Goal: Task Accomplishment & Management: Complete application form

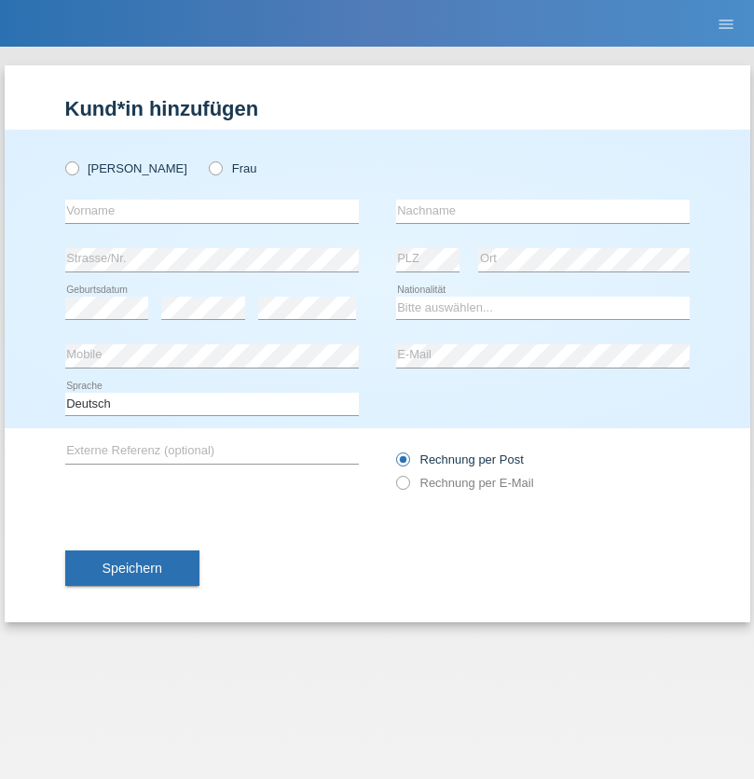
radio input "true"
click at [212, 211] on input "text" at bounding box center [212, 211] width 294 height 23
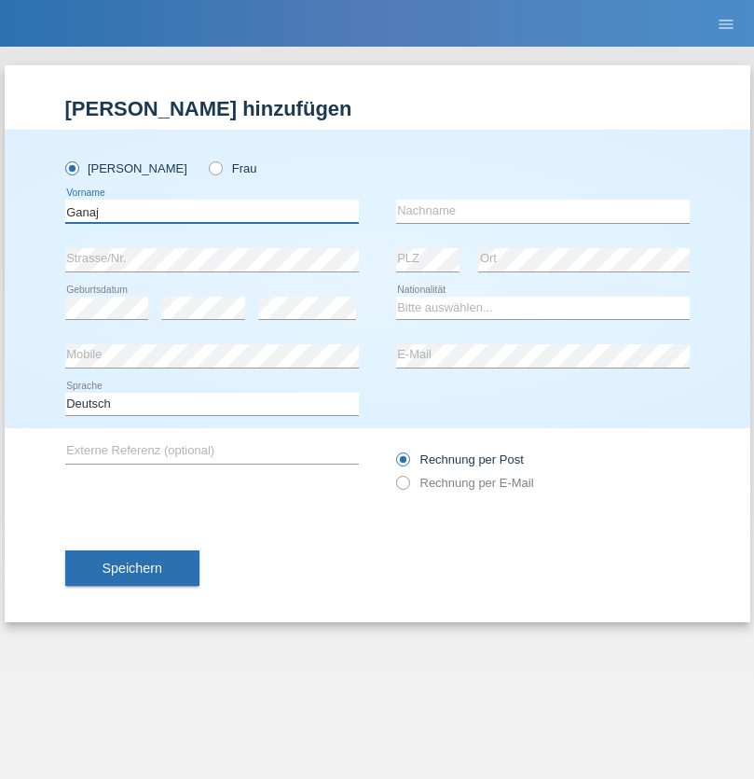
type input "Ganaj"
click at [543, 211] on input "text" at bounding box center [543, 211] width 294 height 23
type input "Fadil"
select select "XK"
select select "C"
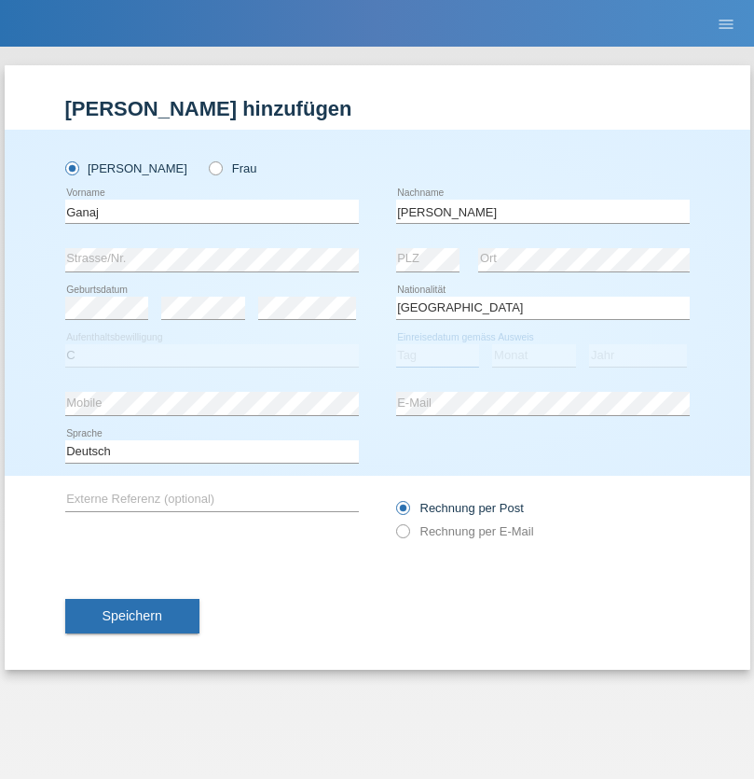
select select "10"
select select "08"
select select "2021"
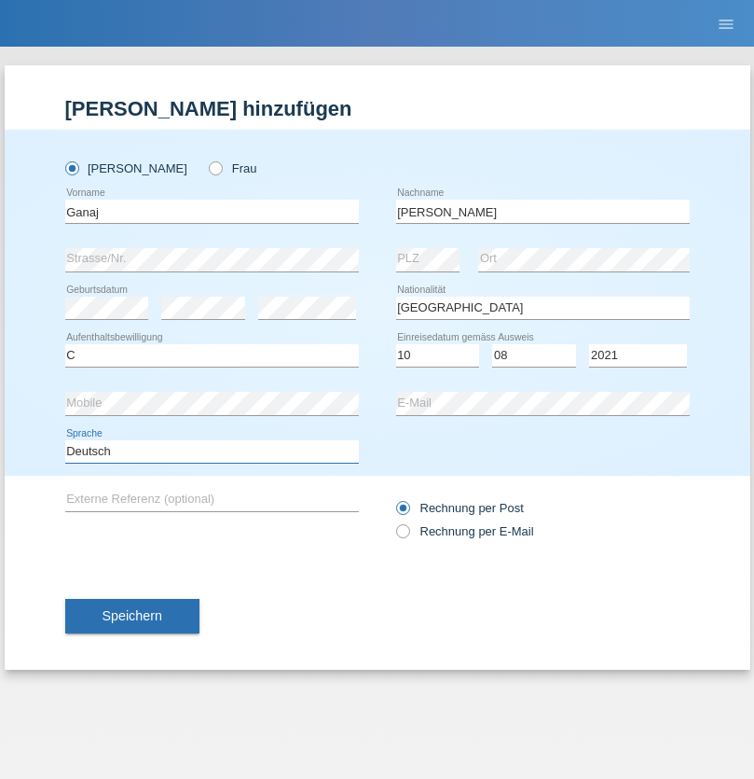
select select "en"
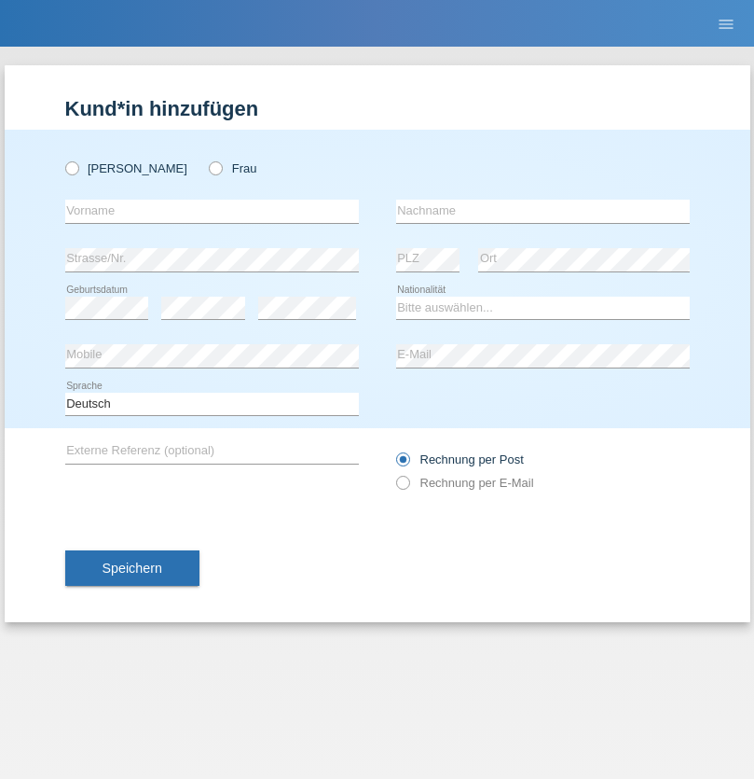
radio input "true"
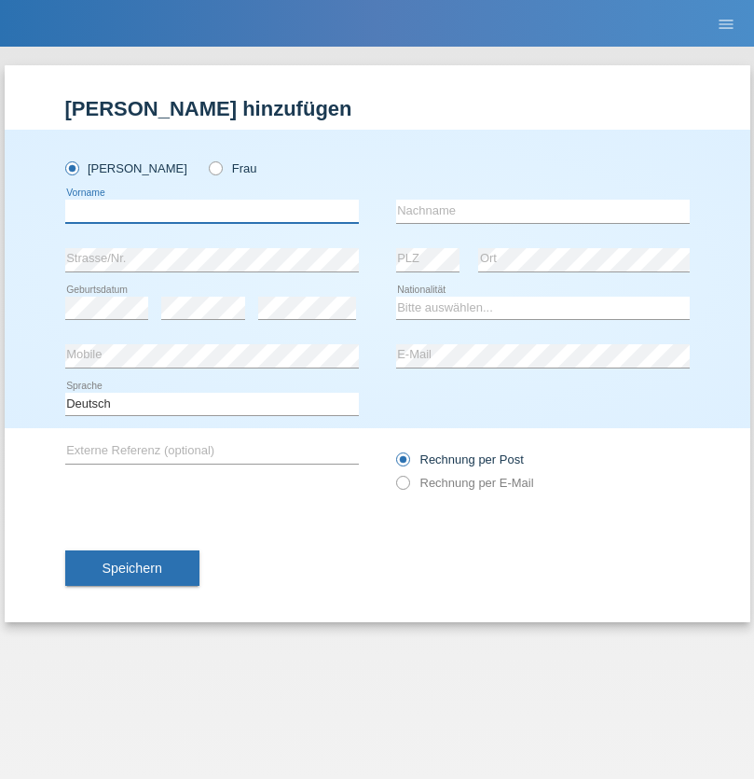
click at [212, 211] on input "text" at bounding box center [212, 211] width 294 height 23
type input "Ibrahim"
click at [543, 211] on input "text" at bounding box center [543, 211] width 294 height 23
type input "Muja"
select select "XK"
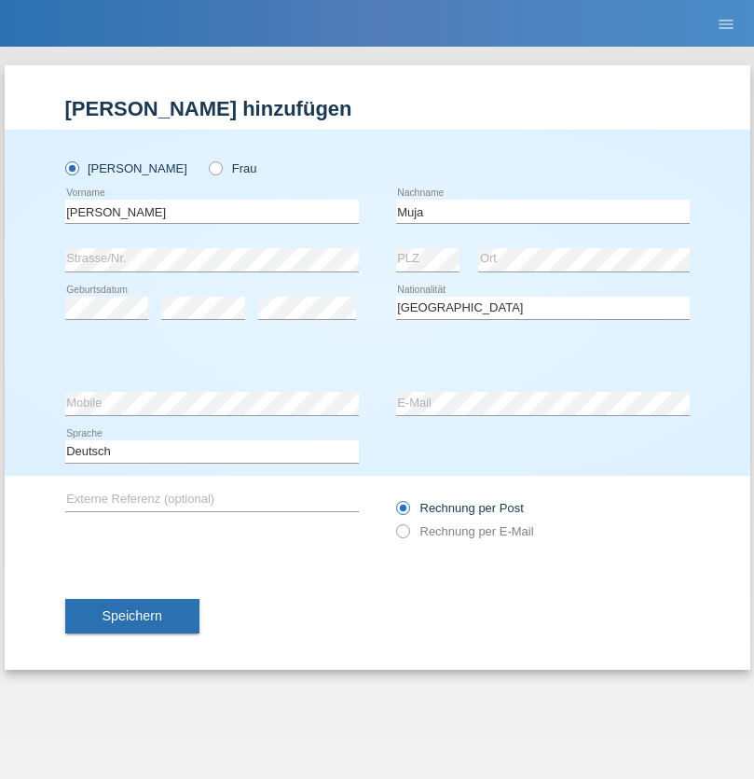
select select "C"
select select "03"
select select "07"
select select "2021"
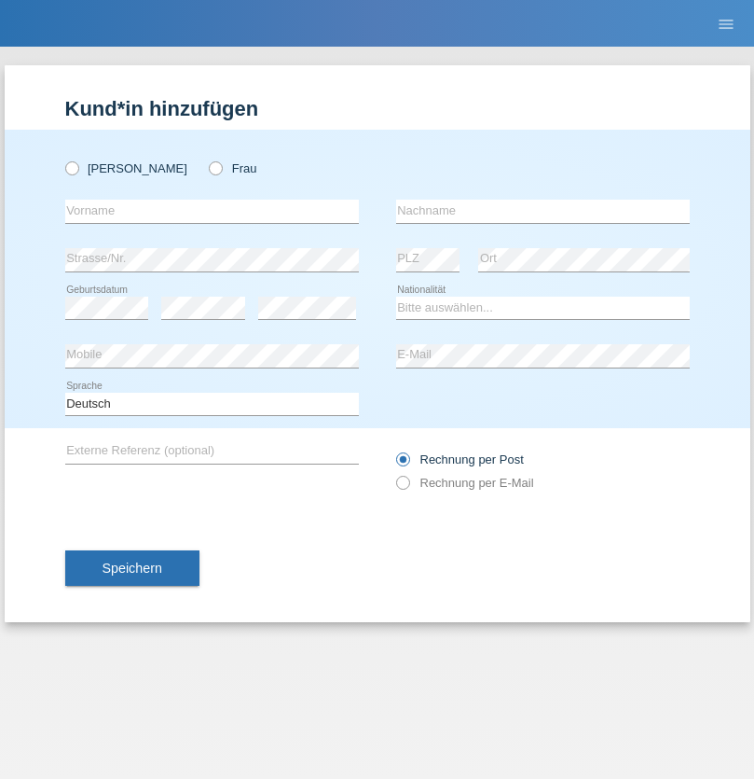
radio input "true"
click at [212, 211] on input "text" at bounding box center [212, 211] width 294 height 23
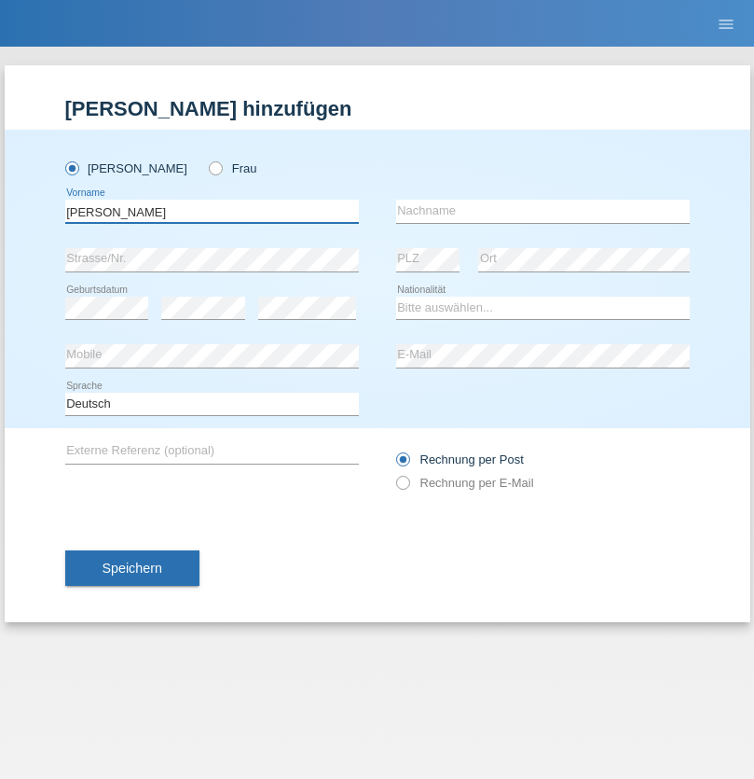
type input "Thomas"
click at [543, 211] on input "text" at bounding box center [543, 211] width 294 height 23
type input "Berger"
select select "CH"
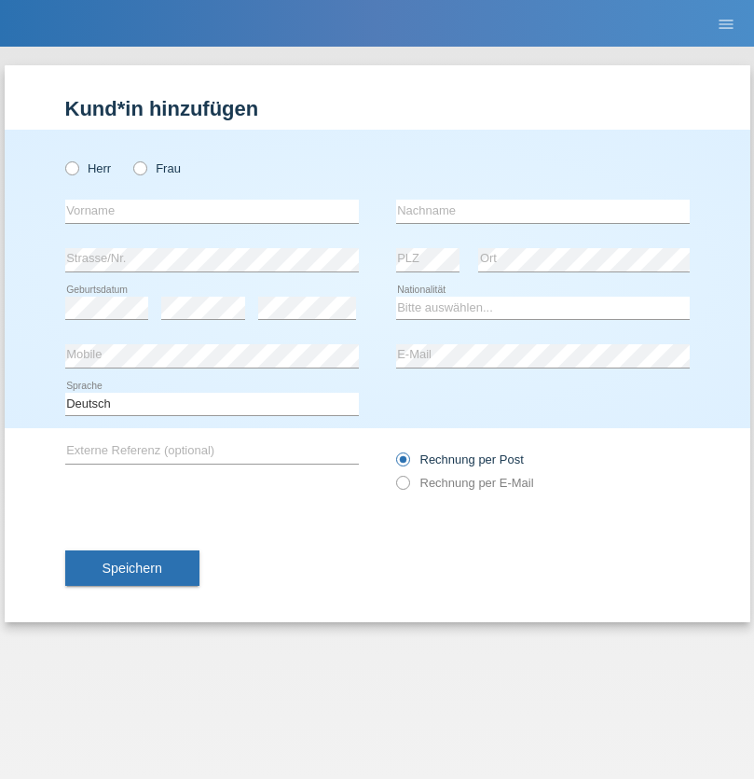
radio input "true"
click at [212, 211] on input "text" at bounding box center [212, 211] width 294 height 23
type input "[PERSON_NAME]"
click at [543, 211] on input "text" at bounding box center [543, 211] width 294 height 23
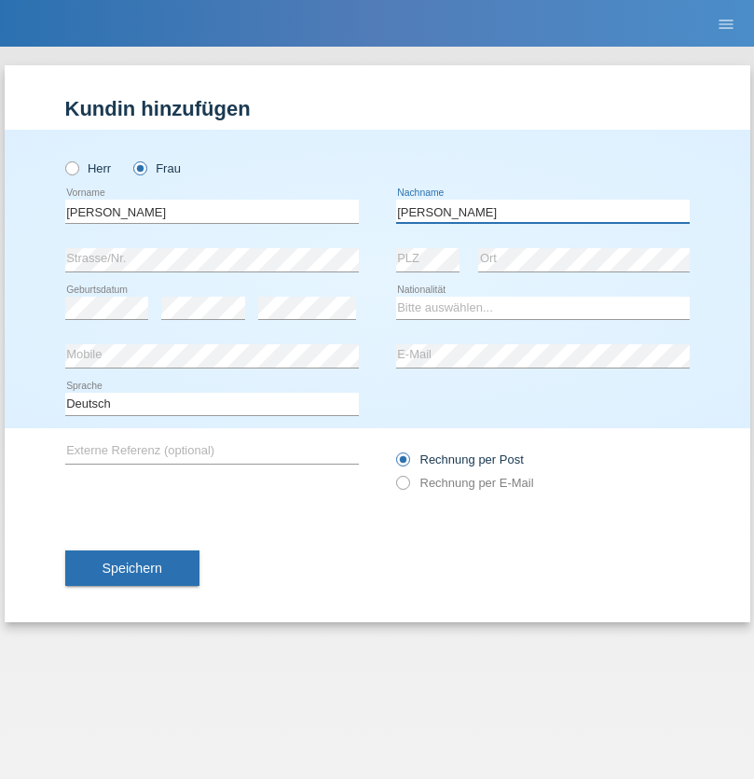
type input "[PERSON_NAME]"
select select "PT"
select select "C"
select select "28"
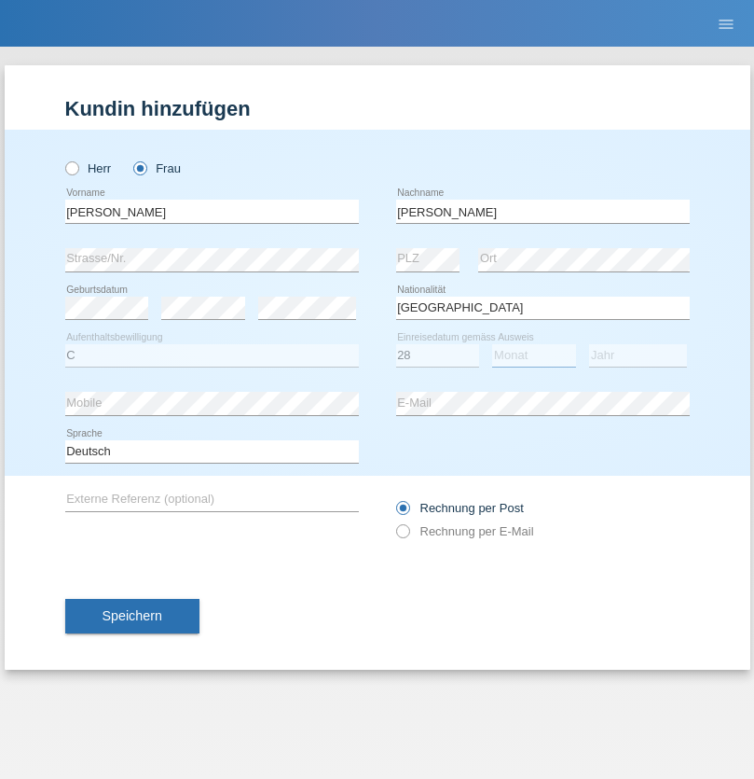
select select "03"
select select "2005"
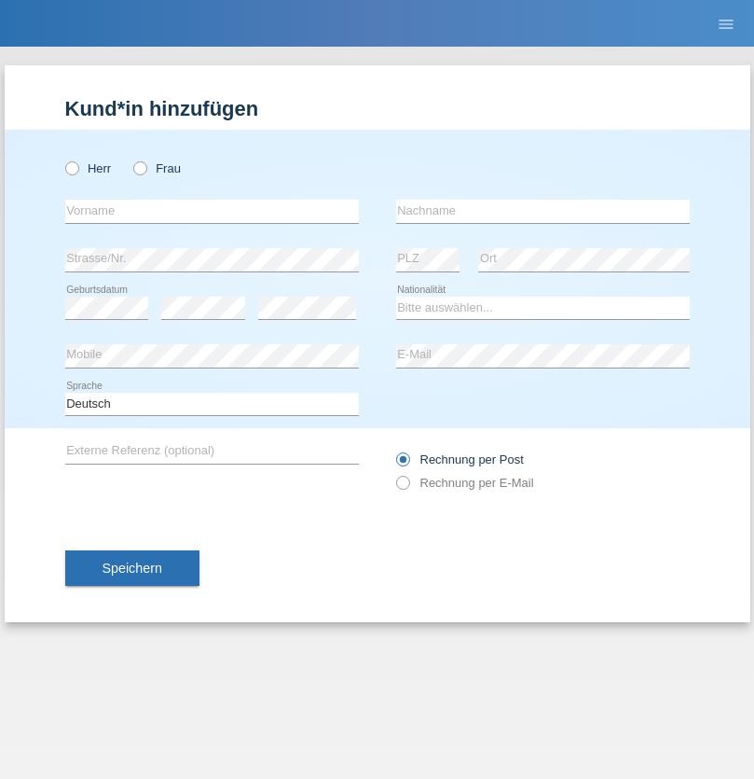
radio input "true"
click at [212, 211] on input "text" at bounding box center [212, 211] width 294 height 23
type input "Jack"
click at [543, 211] on input "text" at bounding box center [543, 211] width 294 height 23
type input "Graf"
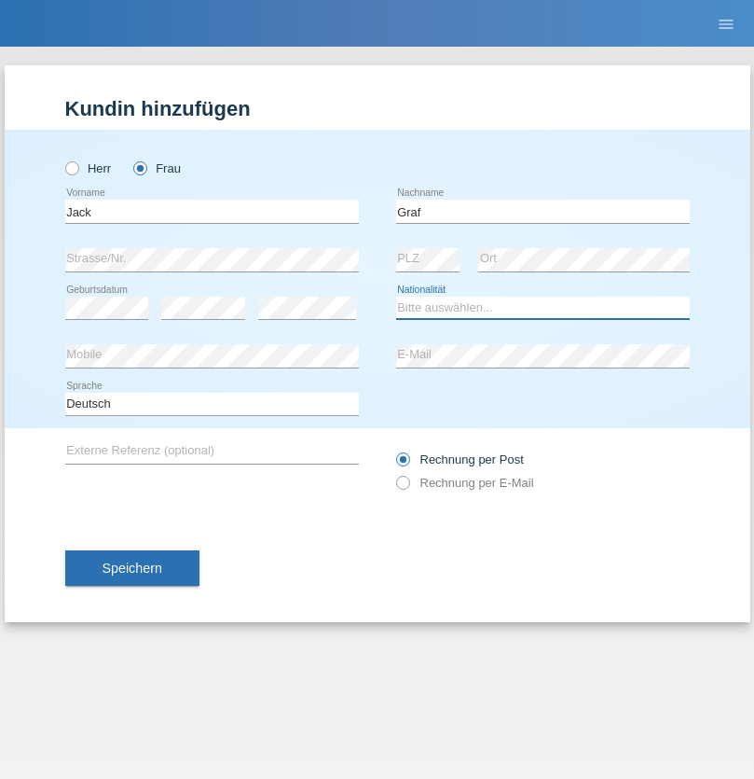
select select "CH"
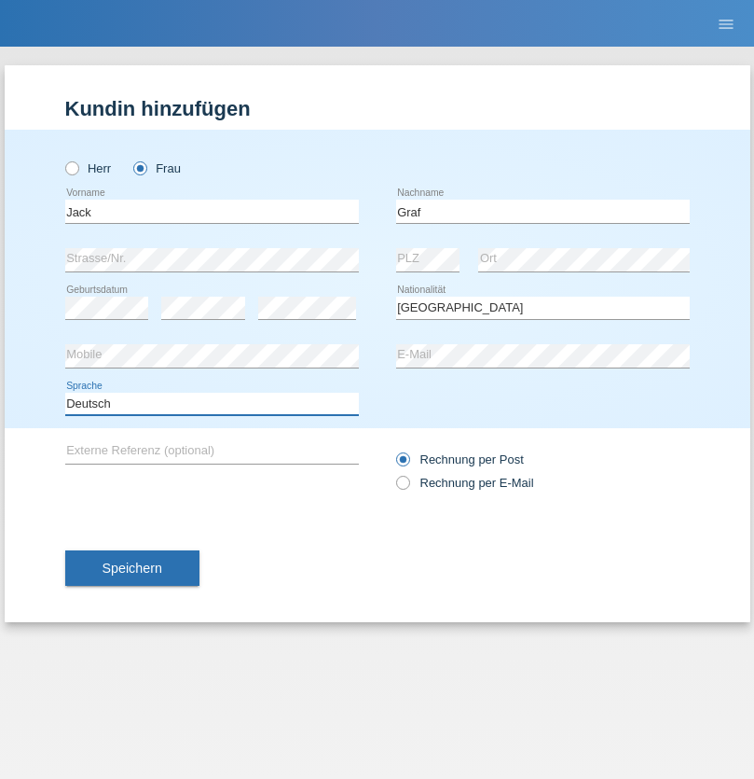
select select "en"
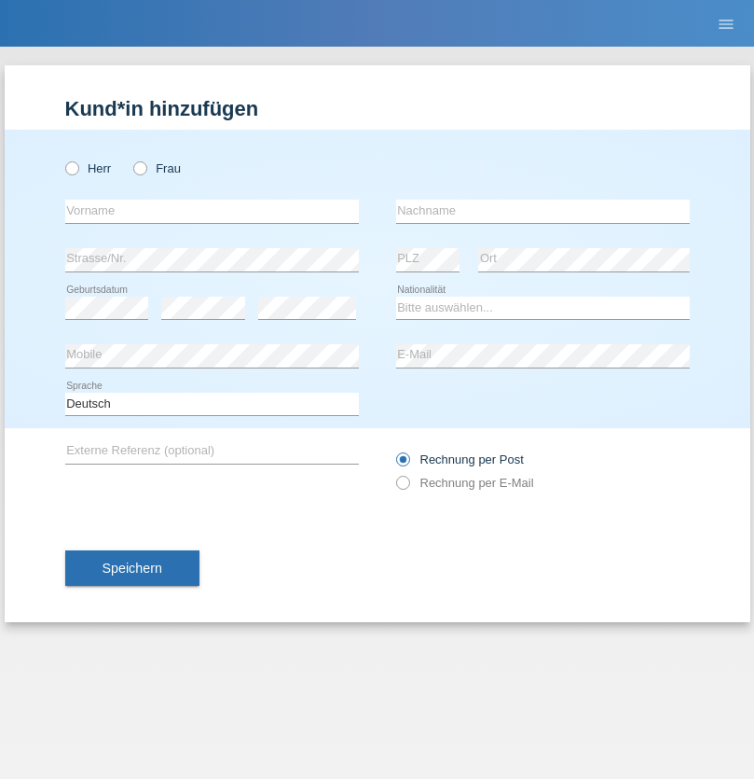
radio input "true"
click at [212, 211] on input "text" at bounding box center [212, 211] width 294 height 23
type input "[PERSON_NAME]"
click at [543, 211] on input "text" at bounding box center [543, 211] width 294 height 23
type input "Graf"
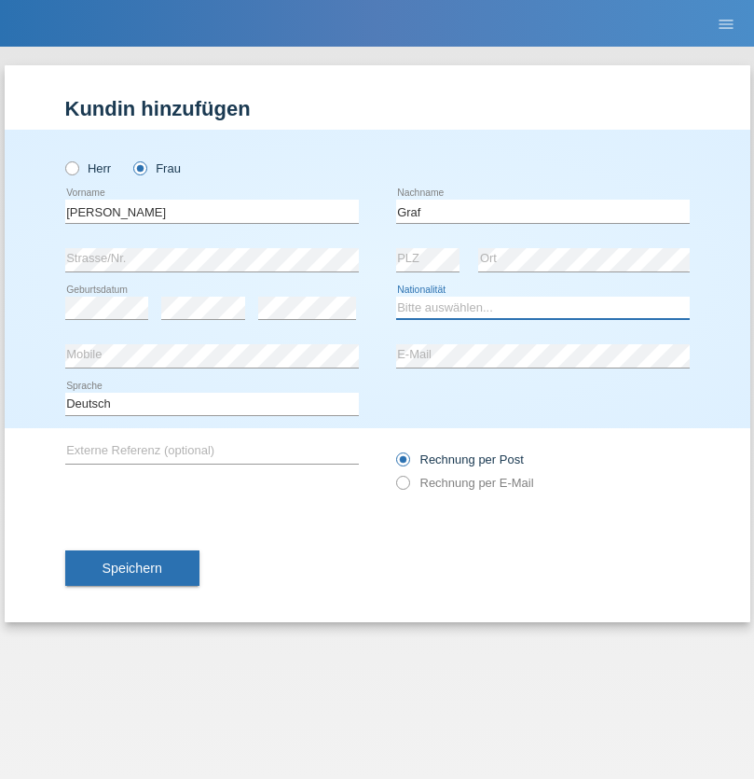
select select "CH"
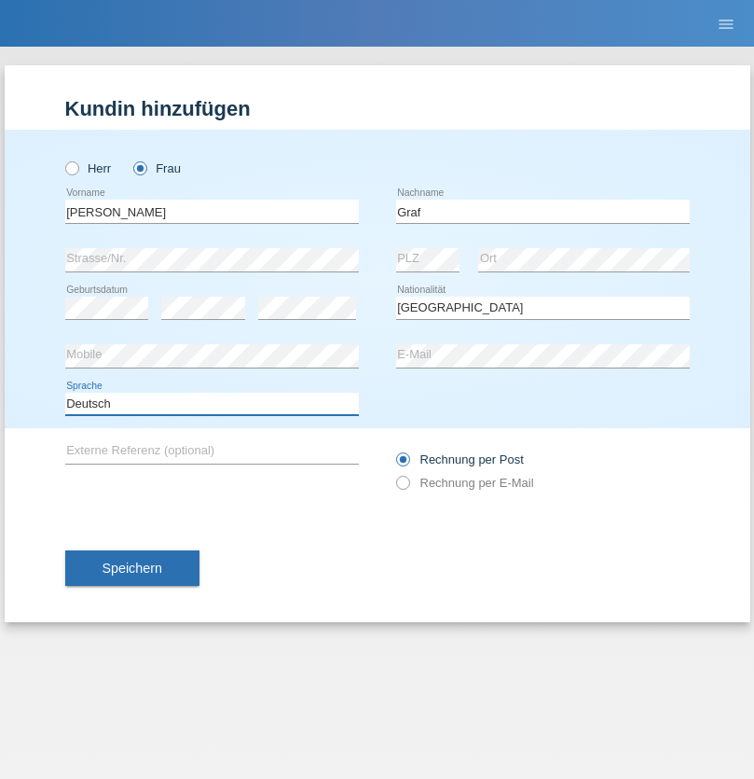
select select "en"
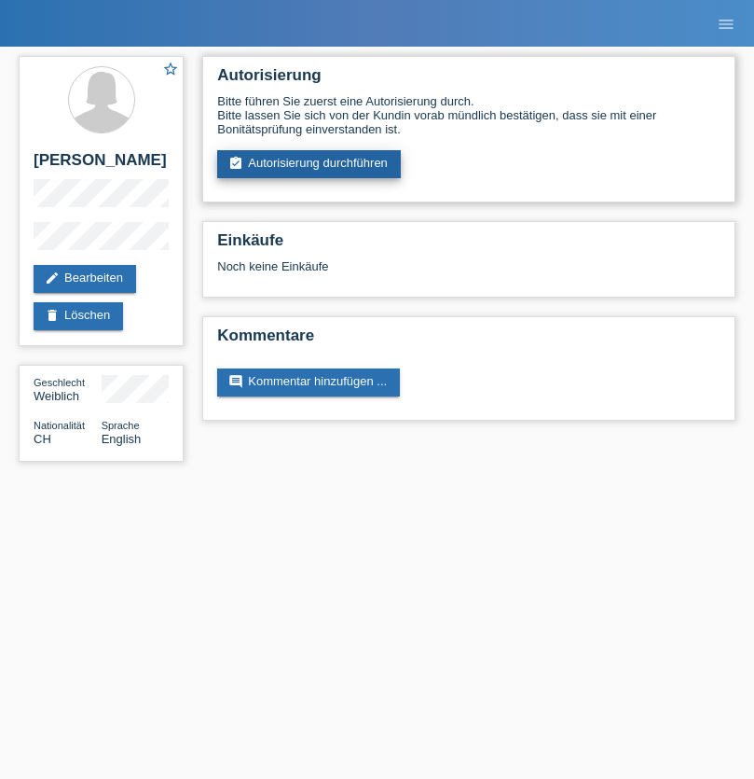
click at [310, 164] on link "assignment_turned_in Autorisierung durchführen" at bounding box center [309, 164] width 184 height 28
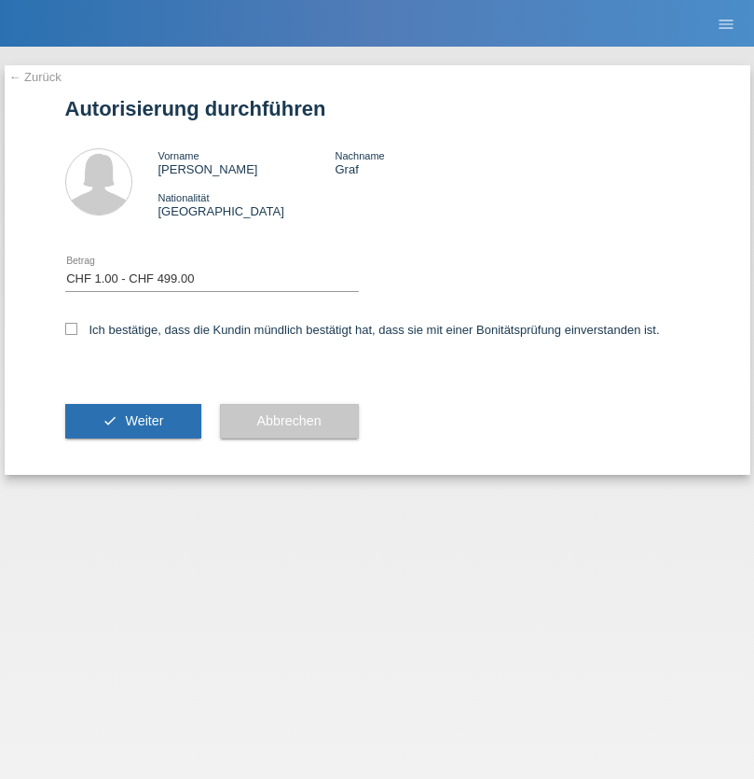
select select "1"
checkbox input "true"
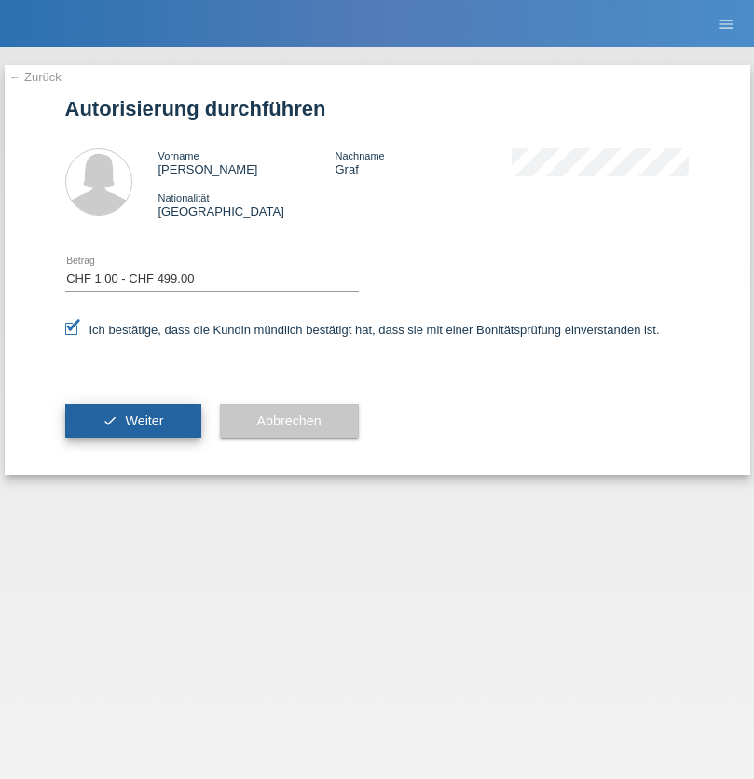
click at [132, 421] on span "Weiter" at bounding box center [144, 420] width 38 height 15
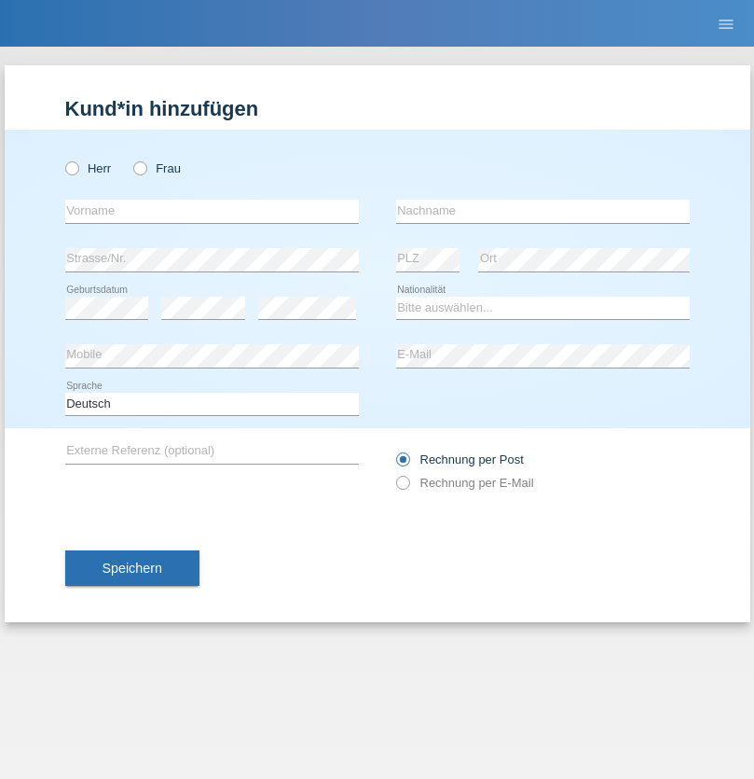
radio input "true"
click at [212, 211] on input "text" at bounding box center [212, 211] width 294 height 23
type input "Mergim"
click at [543, 211] on input "text" at bounding box center [543, 211] width 294 height 23
type input "Ramadani"
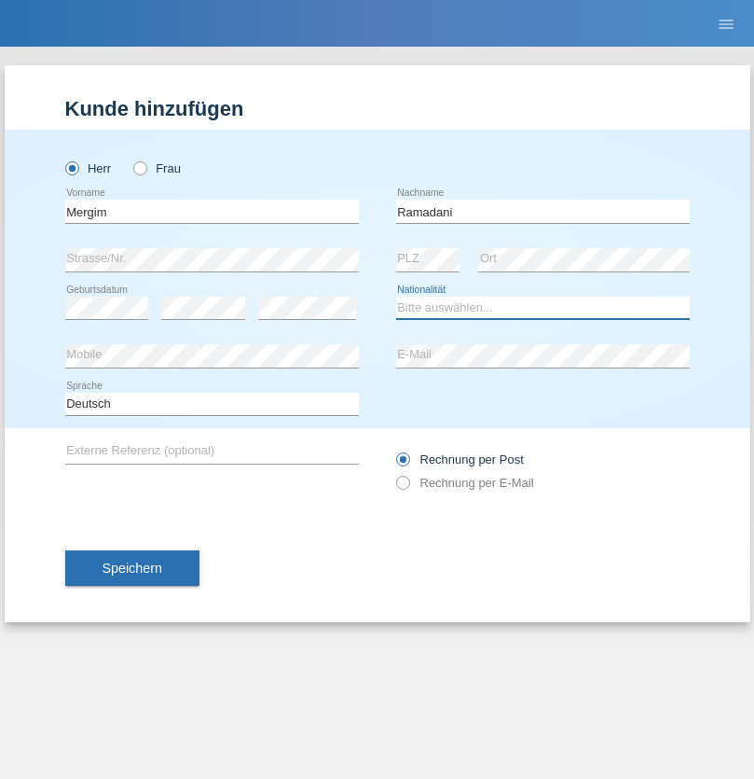
select select "CH"
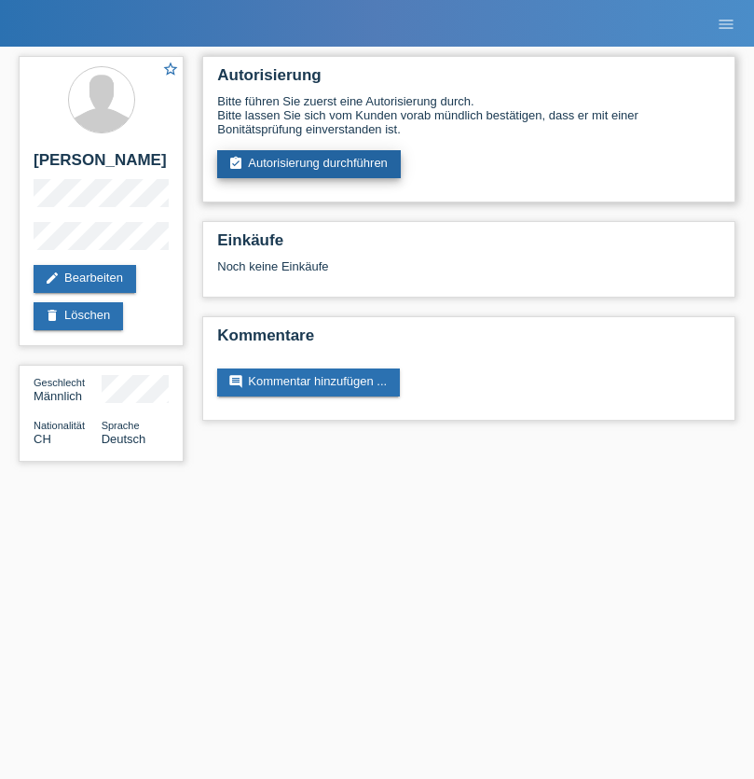
click at [310, 164] on link "assignment_turned_in Autorisierung durchführen" at bounding box center [309, 164] width 184 height 28
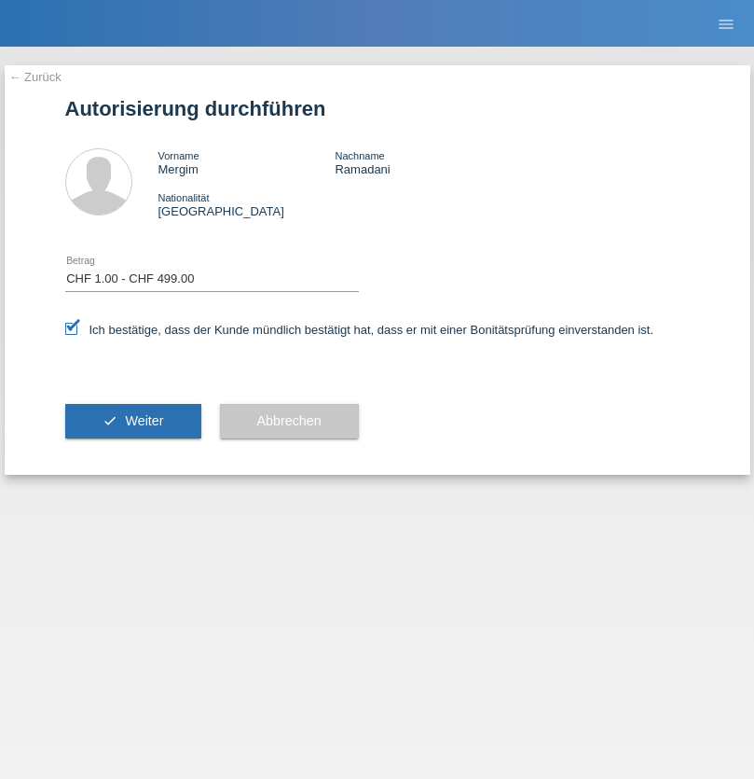
select select "1"
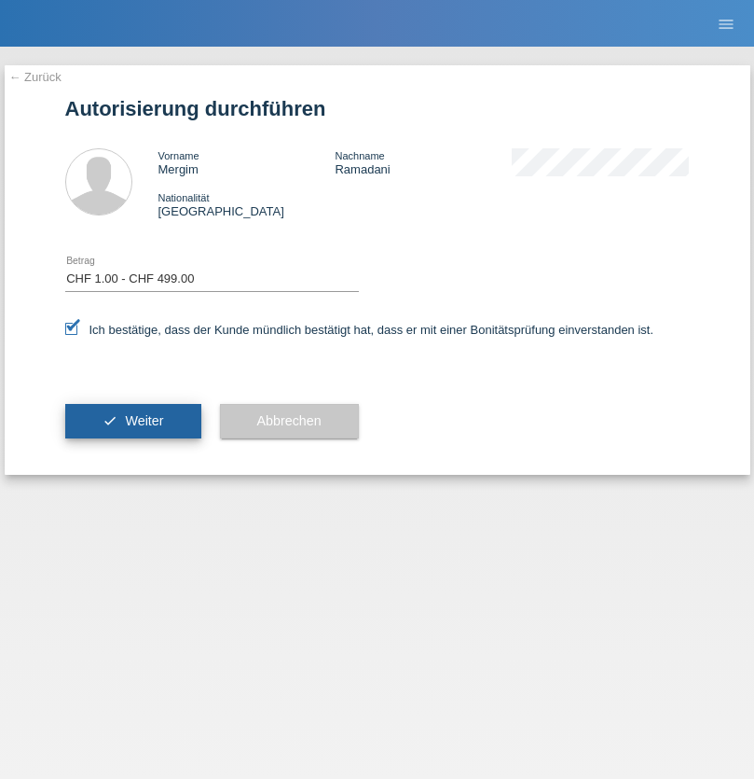
click at [132, 421] on span "Weiter" at bounding box center [144, 420] width 38 height 15
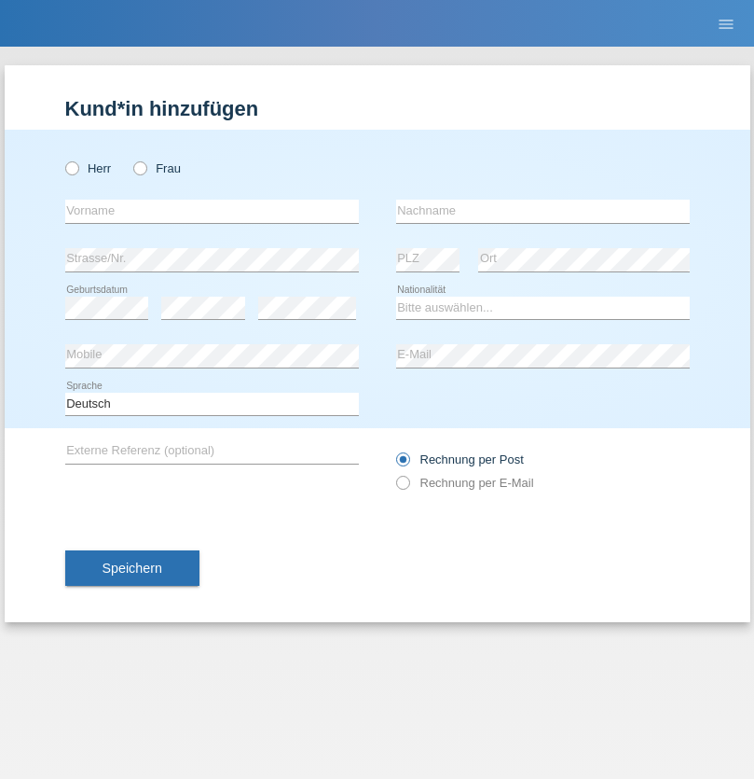
radio input "true"
click at [212, 211] on input "text" at bounding box center [212, 211] width 294 height 23
type input "MihAi"
click at [543, 211] on input "text" at bounding box center [543, 211] width 294 height 23
type input "Moldovan"
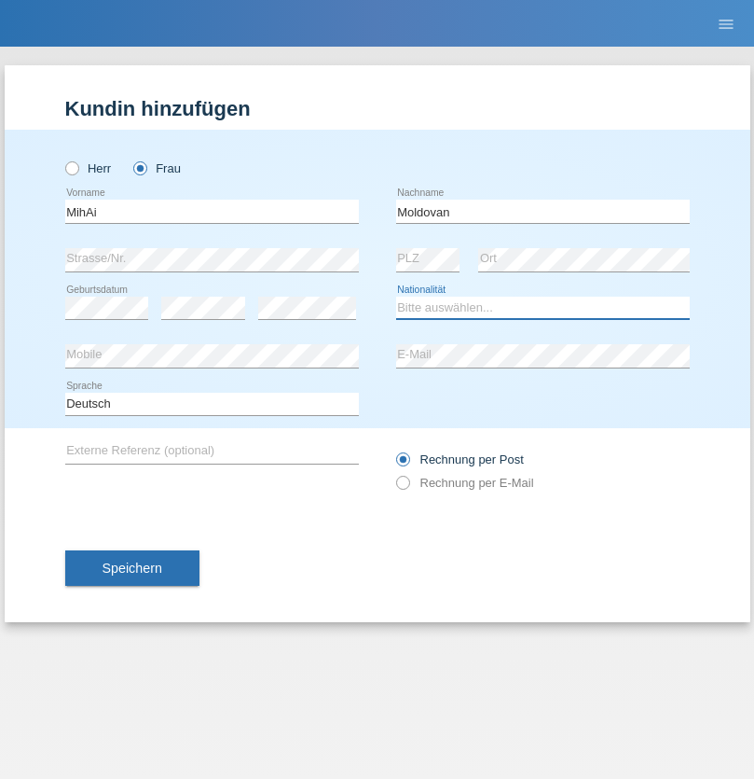
select select "CH"
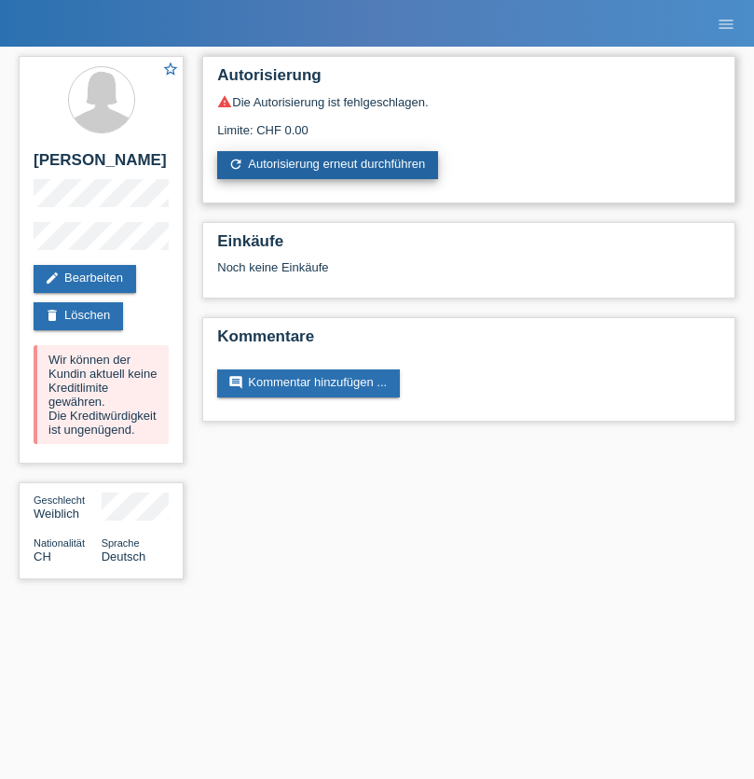
click at [329, 165] on link "refresh Autorisierung erneut durchführen" at bounding box center [327, 165] width 221 height 28
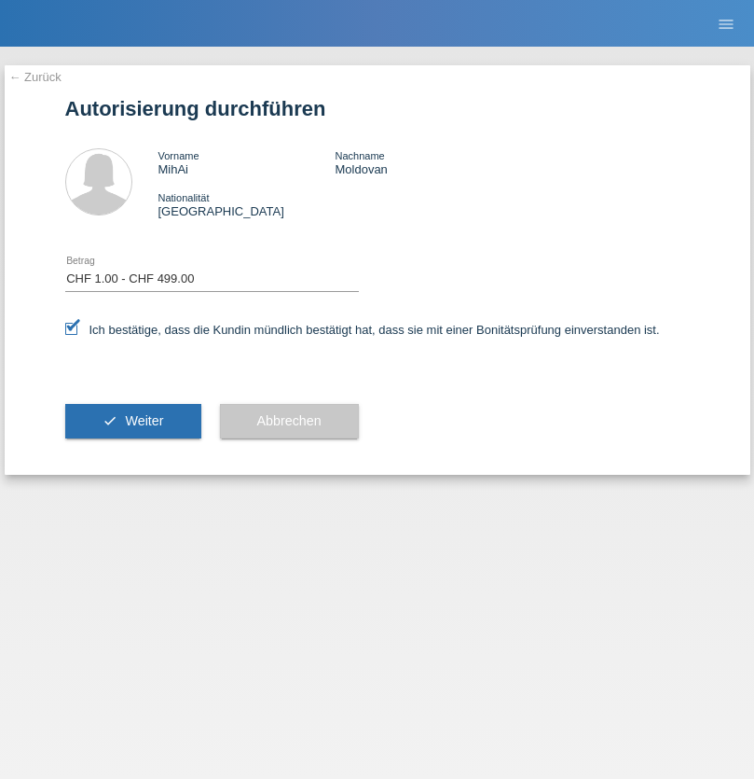
select select "1"
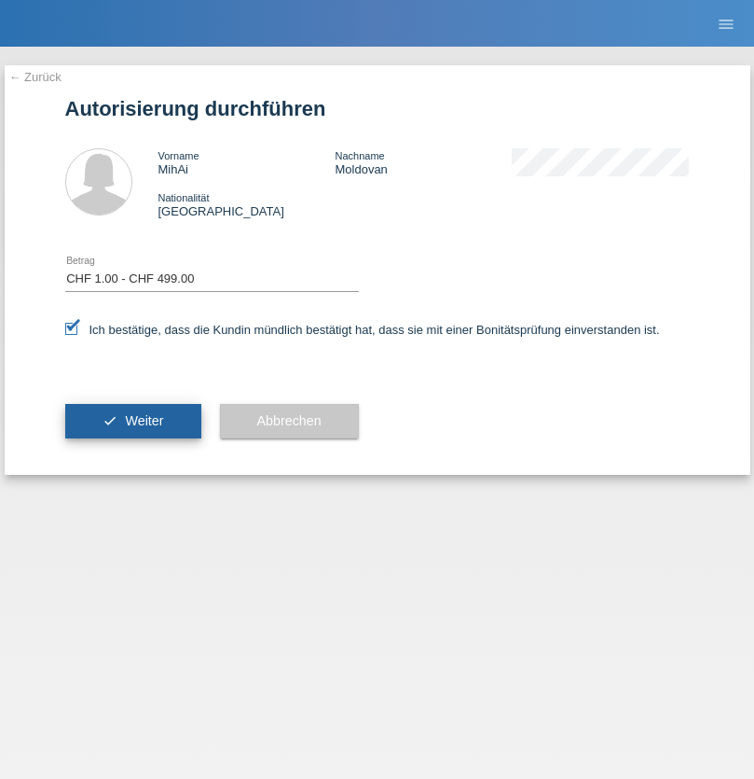
click at [132, 421] on span "Weiter" at bounding box center [144, 420] width 38 height 15
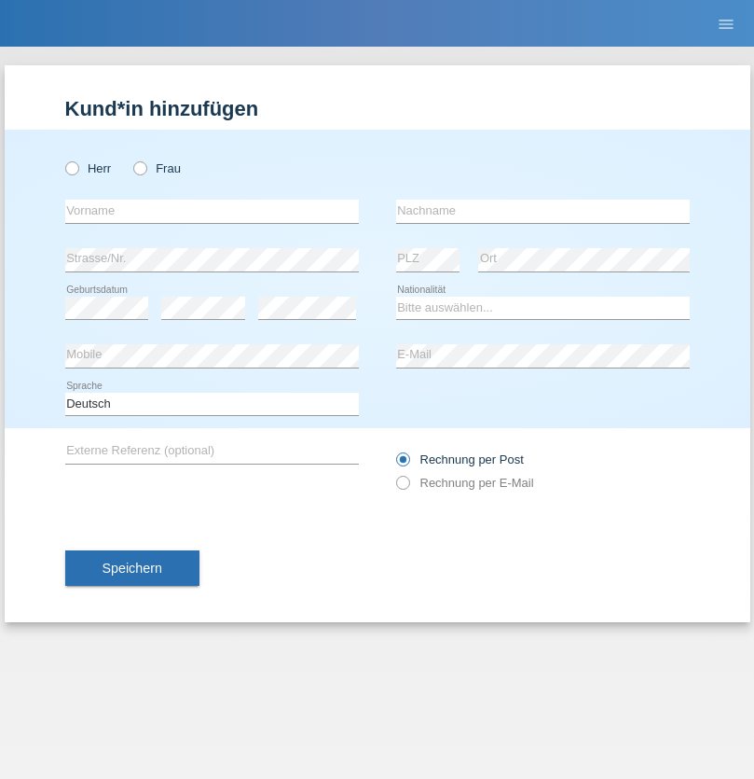
radio input "true"
click at [212, 211] on input "text" at bounding box center [212, 211] width 294 height 23
type input "Allan"
click at [543, 211] on input "text" at bounding box center [543, 211] width 294 height 23
type input "Theurillat"
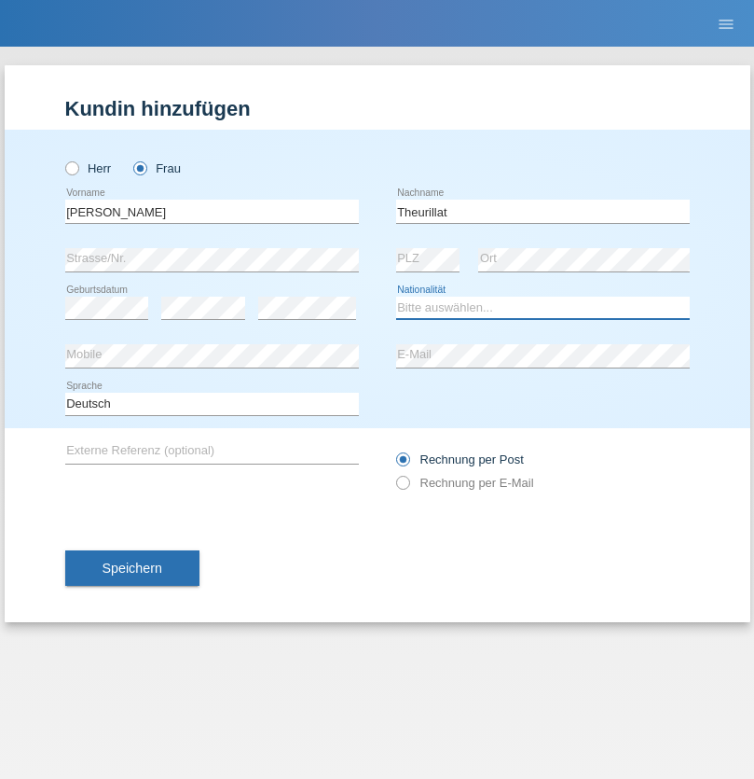
select select "CH"
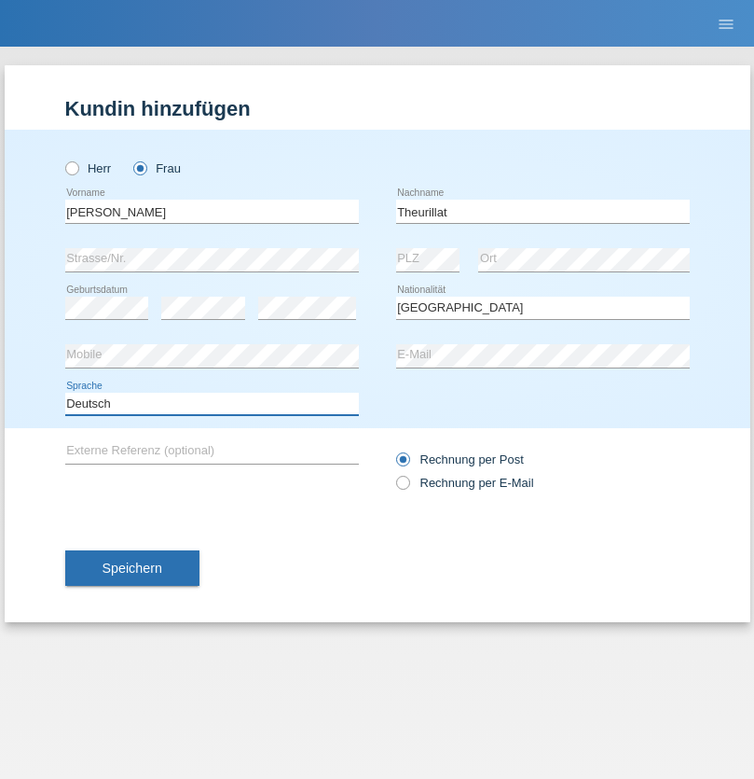
select select "en"
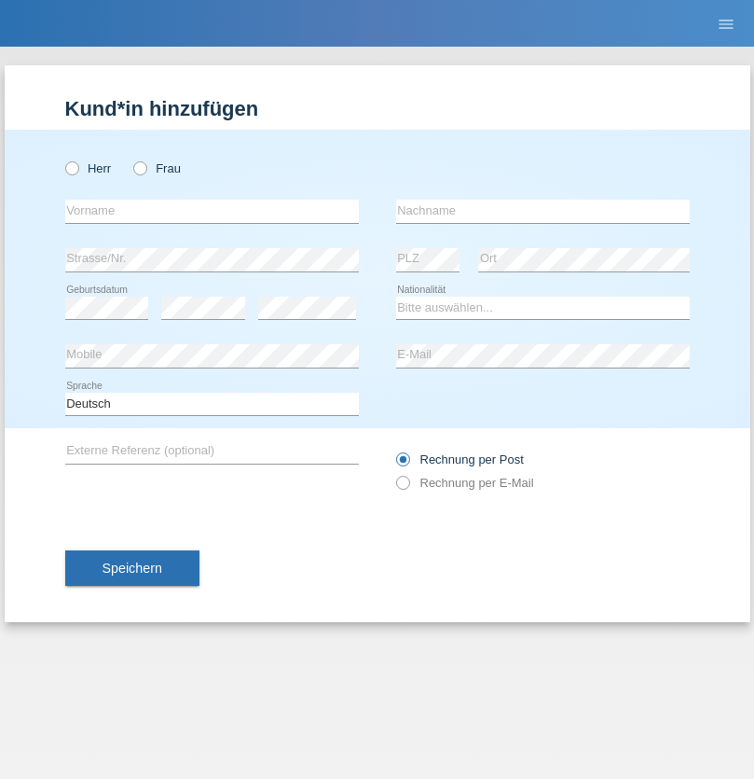
radio input "true"
click at [212, 211] on input "text" at bounding box center [212, 211] width 294 height 23
type input "Teklay"
click at [543, 211] on input "text" at bounding box center [543, 211] width 294 height 23
type input "Fiori"
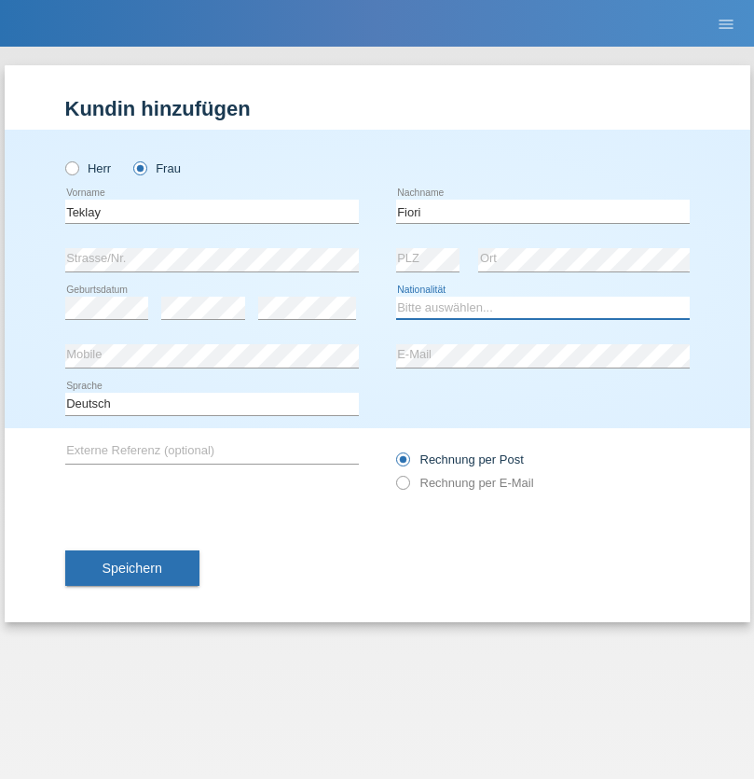
select select "ER"
select select "C"
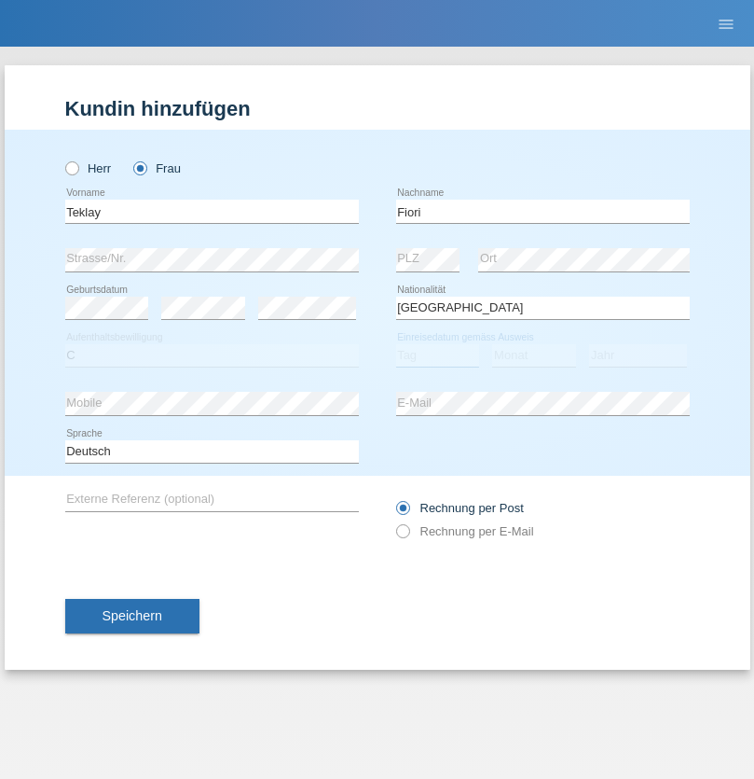
select select "10"
select select "08"
select select "2021"
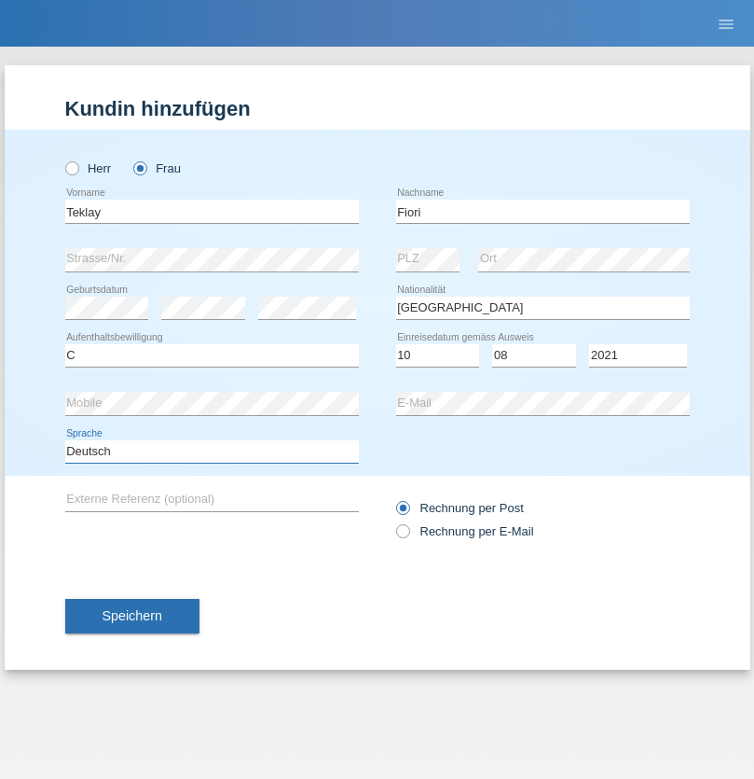
select select "en"
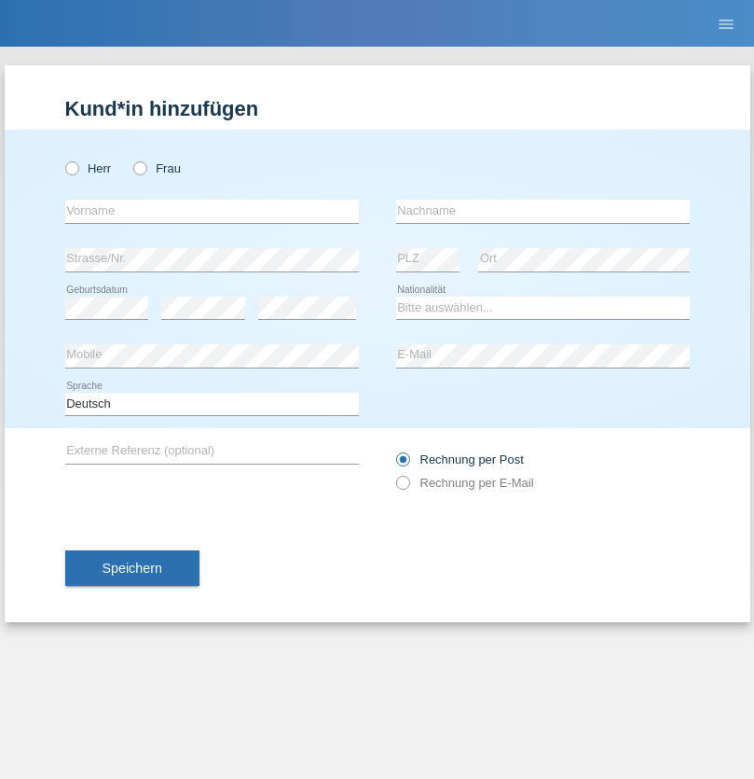
radio input "true"
click at [212, 211] on input "text" at bounding box center [212, 211] width 294 height 23
type input "Sadia"
click at [543, 211] on input "text" at bounding box center [543, 211] width 294 height 23
type input "Nejmaoui"
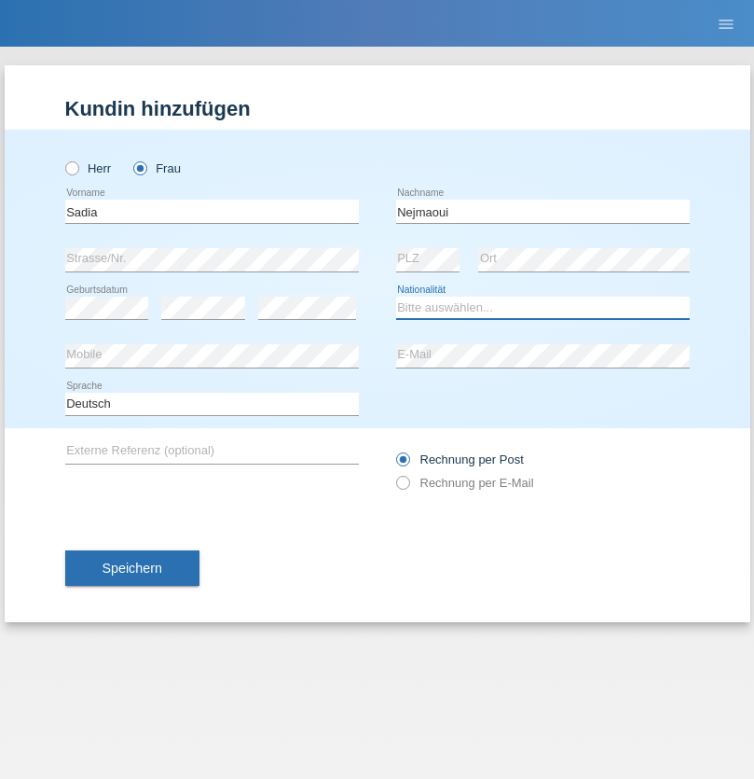
select select "MA"
select select "C"
select select "01"
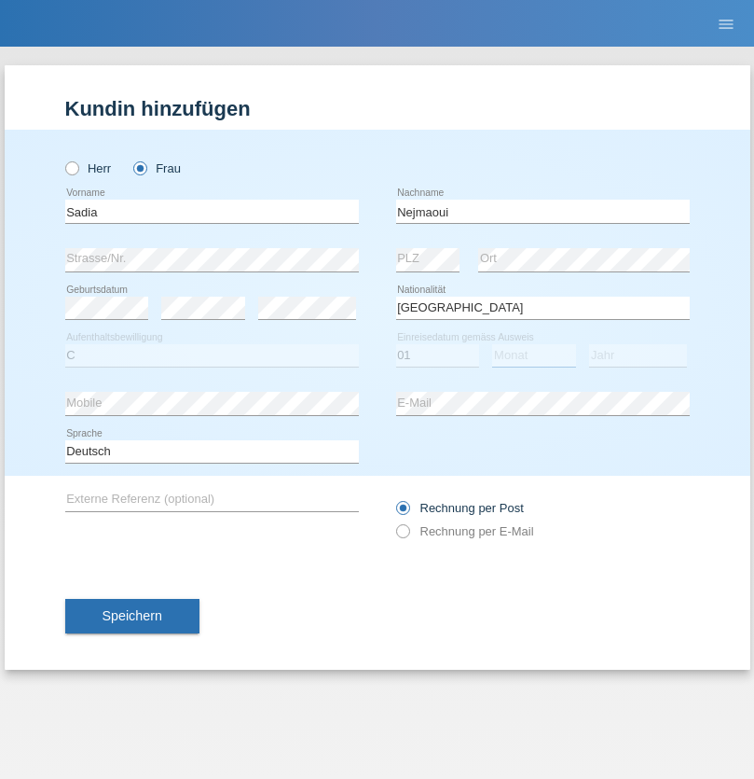
select select "06"
select select "1964"
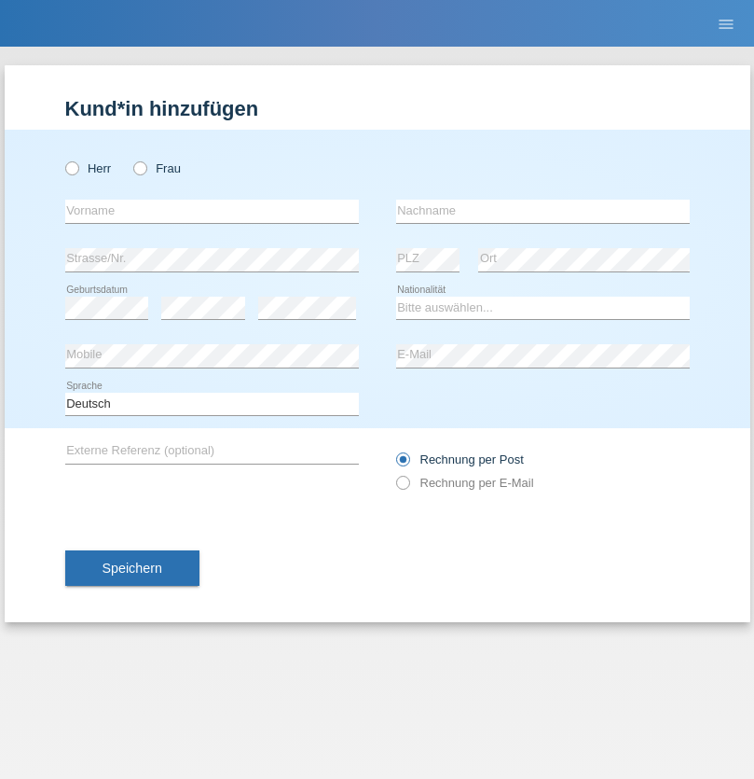
radio input "true"
click at [212, 211] on input "text" at bounding box center [212, 211] width 294 height 23
type input "[PERSON_NAME]"
click at [543, 211] on input "text" at bounding box center [543, 211] width 294 height 23
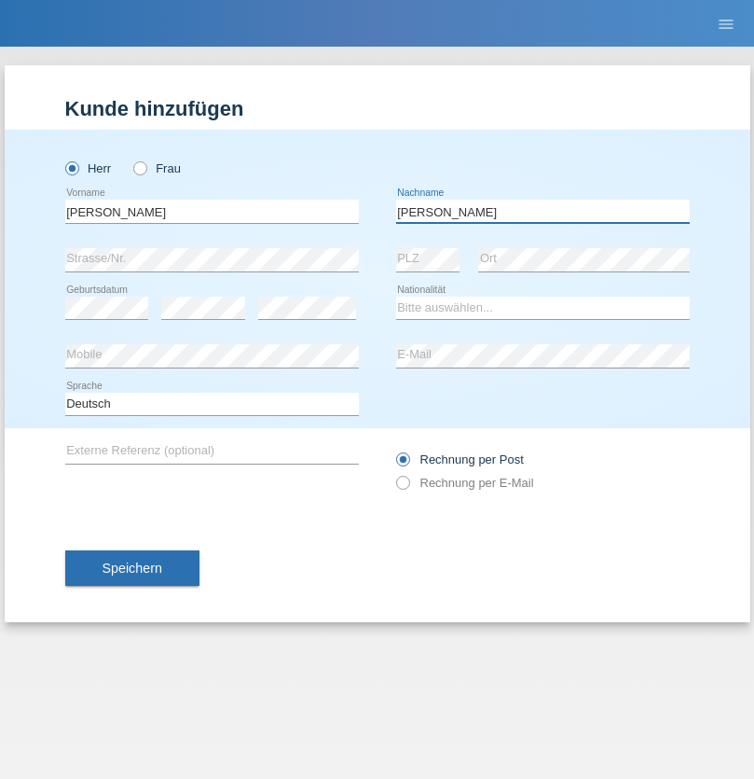
type input "Nobrega"
select select "CH"
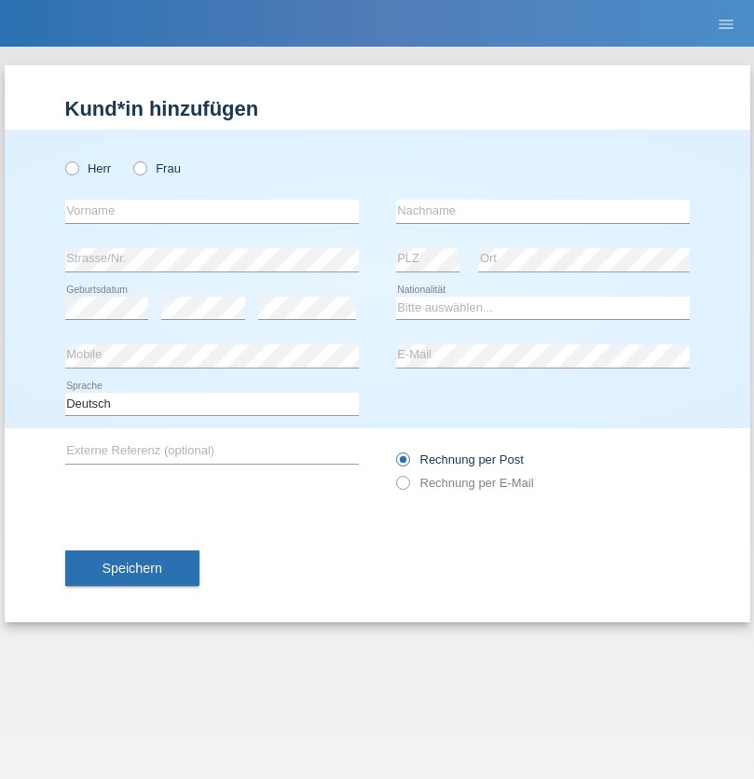
radio input "true"
click at [212, 211] on input "text" at bounding box center [212, 211] width 294 height 23
type input "Thivagaran"
click at [543, 211] on input "text" at bounding box center [543, 211] width 294 height 23
type input "Selvanayagam"
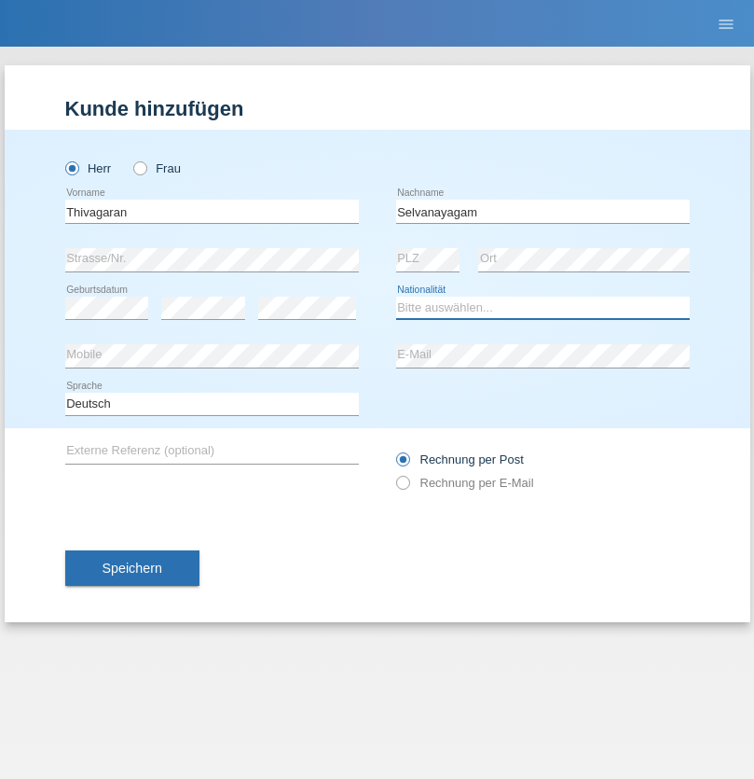
select select "LK"
select select "C"
select select "23"
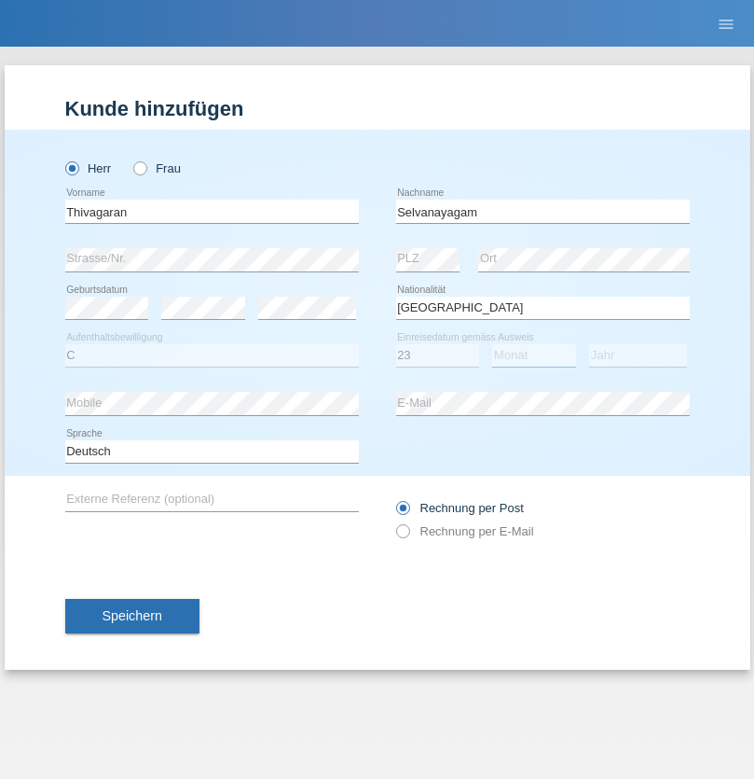
select select "03"
select select "2021"
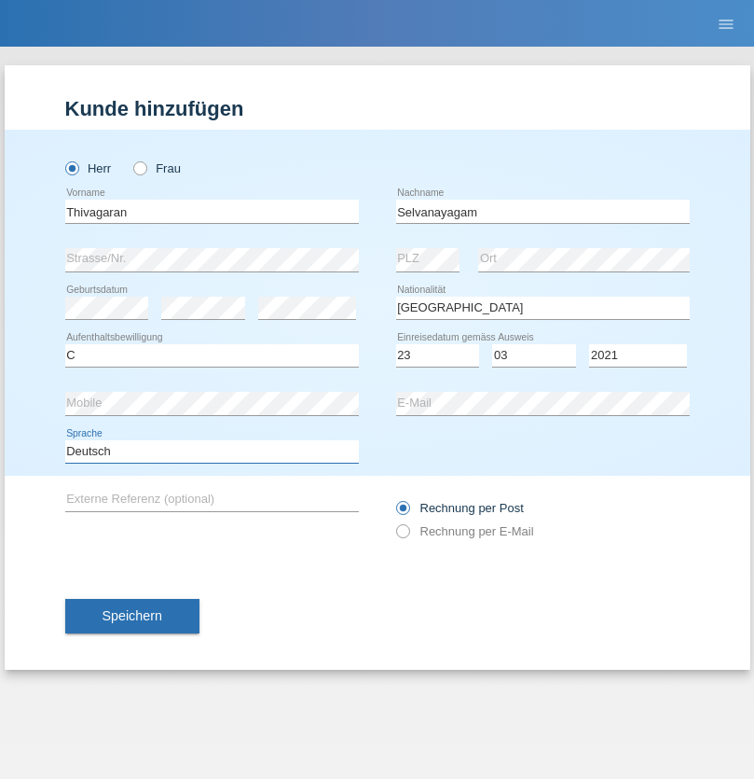
select select "en"
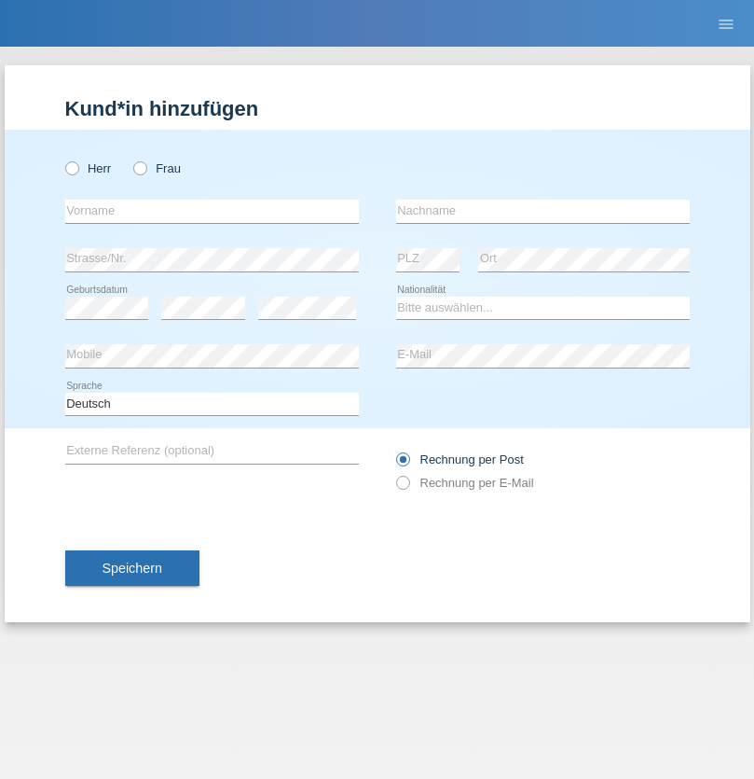
radio input "true"
click at [212, 211] on input "text" at bounding box center [212, 211] width 294 height 23
type input "Monika"
click at [543, 211] on input "text" at bounding box center [543, 211] width 294 height 23
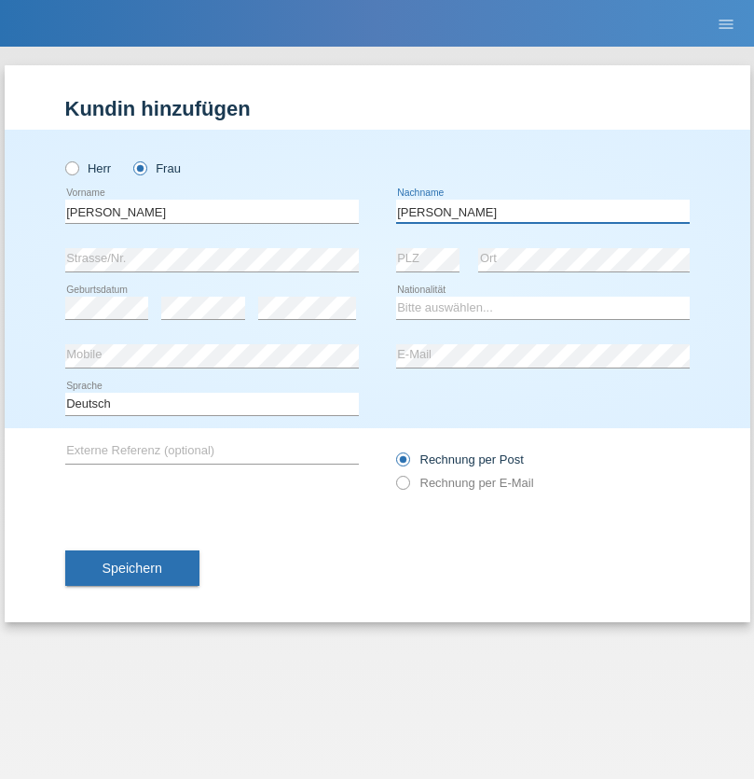
type input "Keller"
select select "CH"
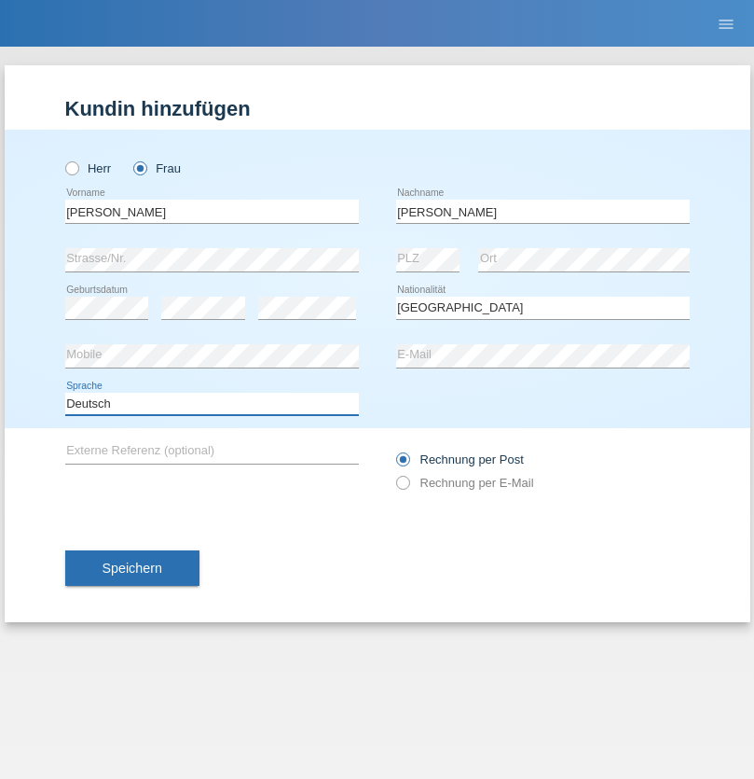
select select "en"
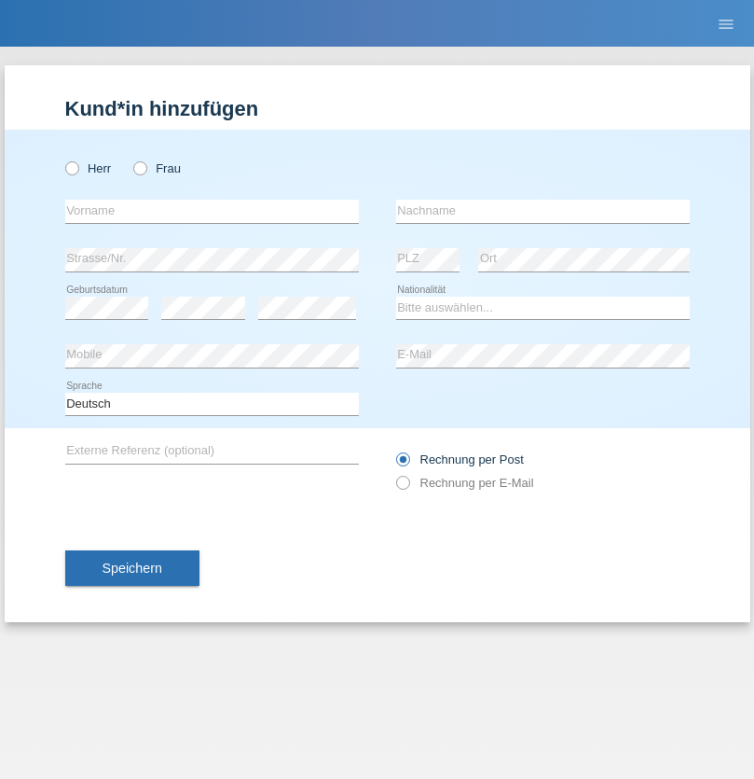
radio input "true"
click at [212, 211] on input "text" at bounding box center [212, 211] width 294 height 23
type input "Tymur"
click at [543, 211] on input "text" at bounding box center [543, 211] width 294 height 23
type input "Hunderchuk"
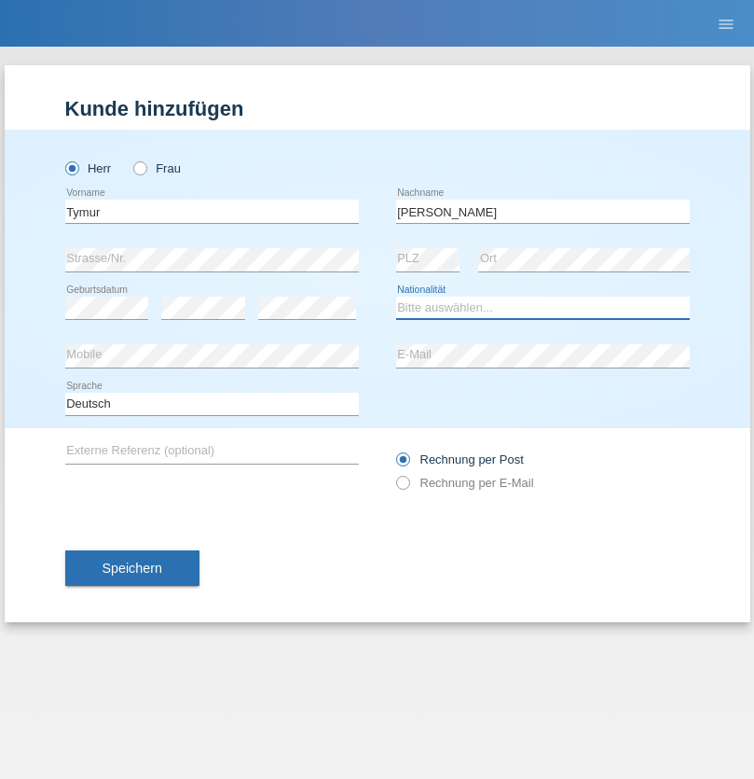
select select "UA"
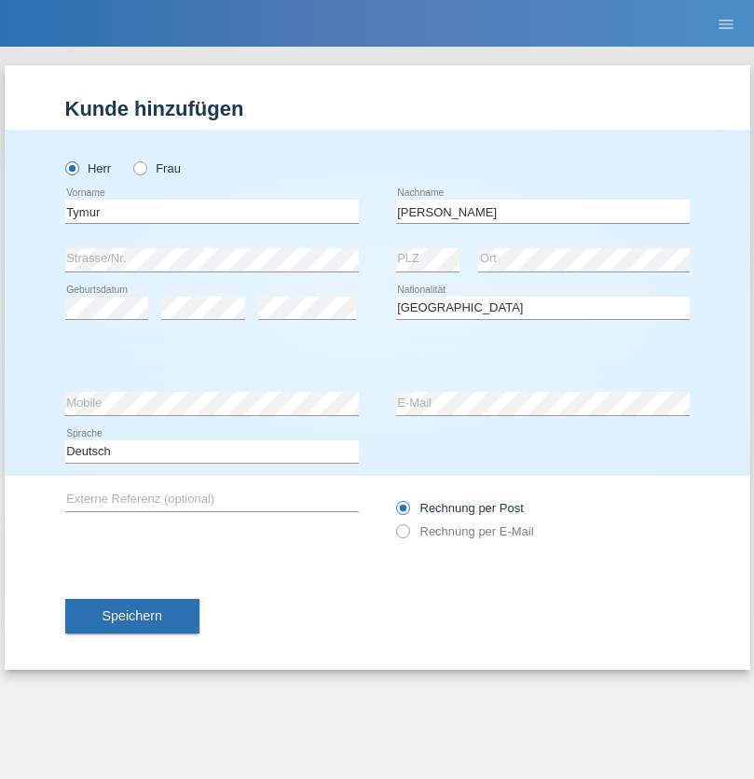
select select "C"
select select "20"
select select "08"
select select "2021"
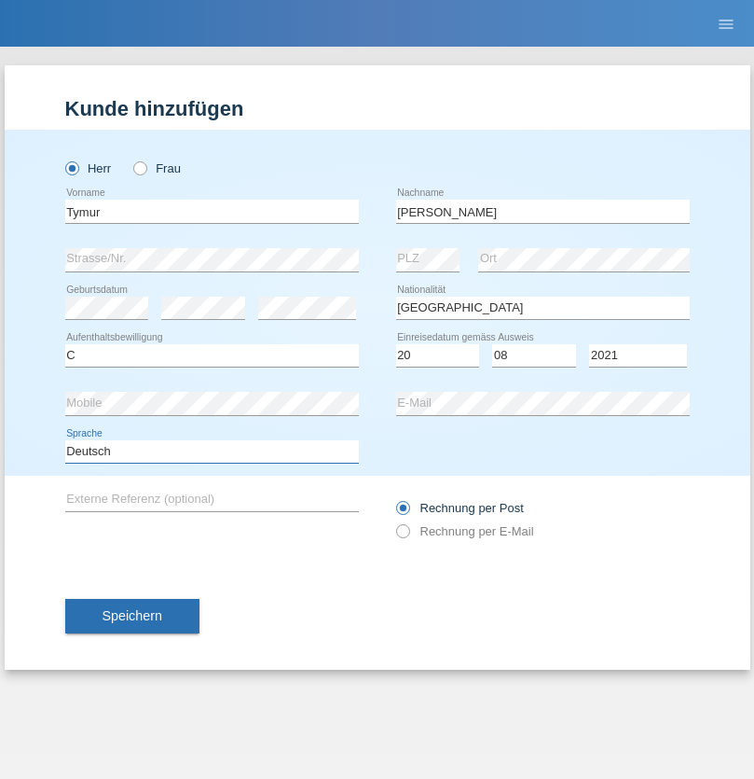
select select "en"
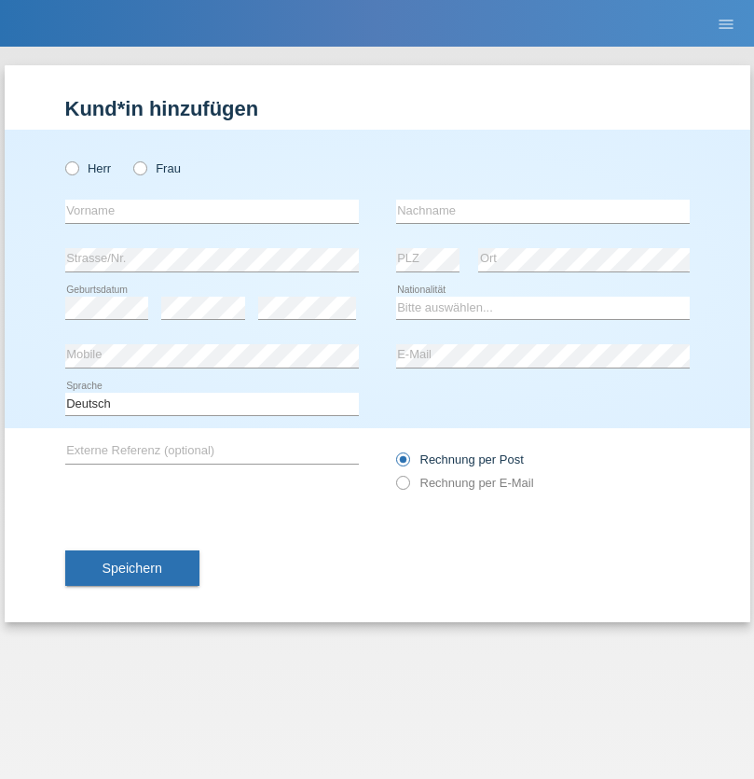
radio input "true"
click at [212, 211] on input "text" at bounding box center [212, 211] width 294 height 23
type input "Tymur"
click at [543, 211] on input "text" at bounding box center [543, 211] width 294 height 23
type input "Hunderchuj"
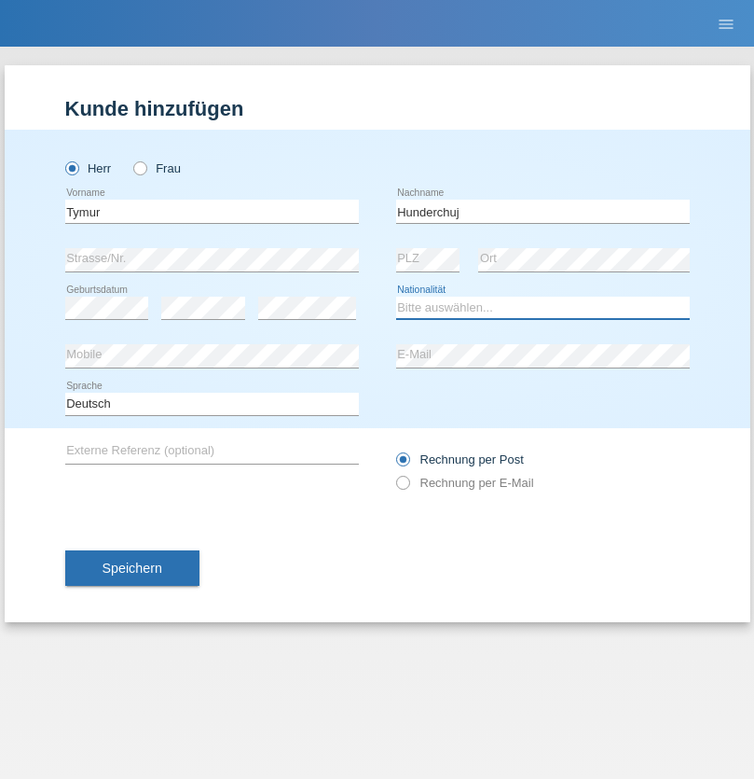
select select "UA"
select select "C"
select select "20"
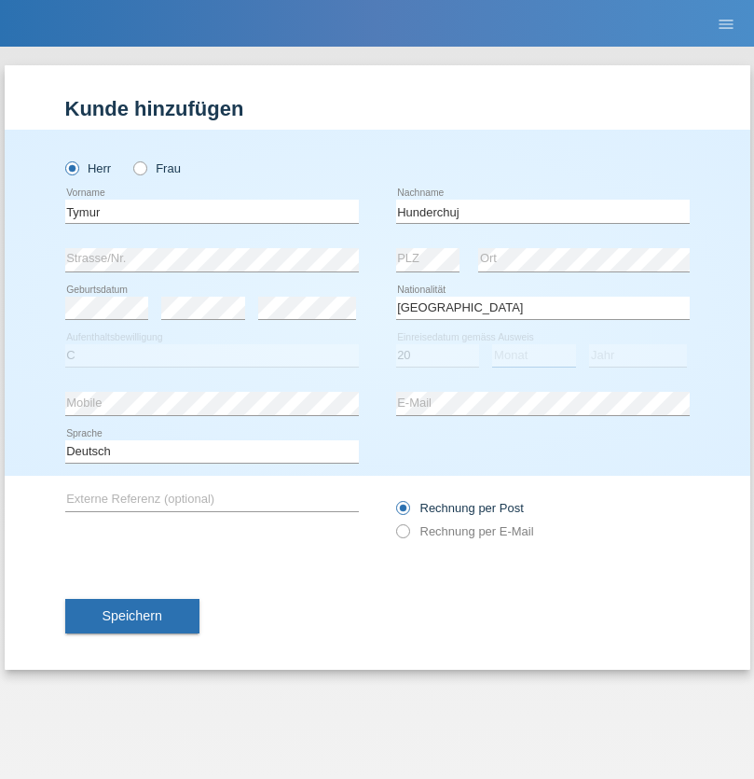
select select "08"
select select "2021"
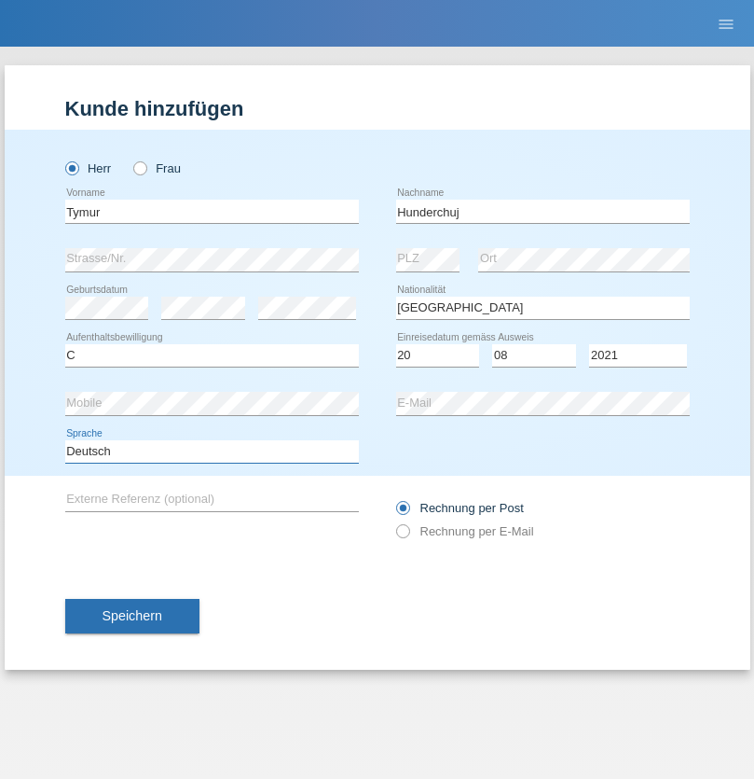
select select "en"
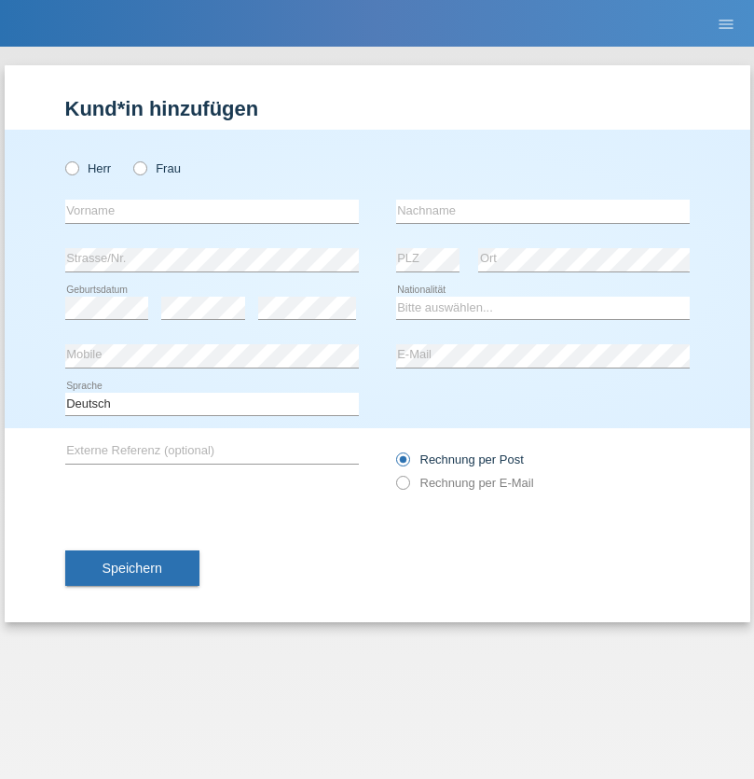
radio input "true"
click at [212, 211] on input "text" at bounding box center [212, 211] width 294 height 23
type input "Dominik"
click at [543, 211] on input "text" at bounding box center [543, 211] width 294 height 23
type input "Tropp"
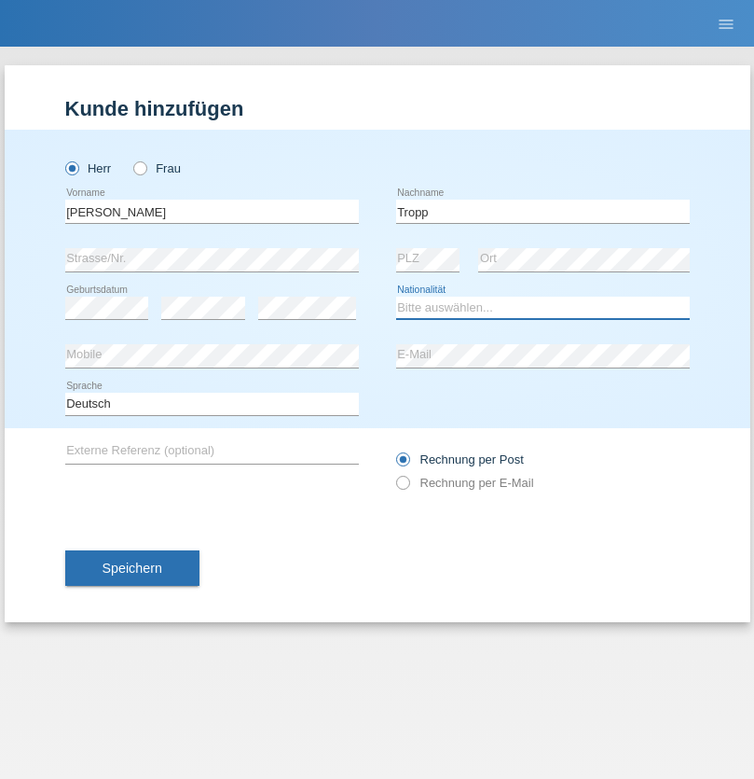
select select "SK"
select select "C"
select select "10"
select select "08"
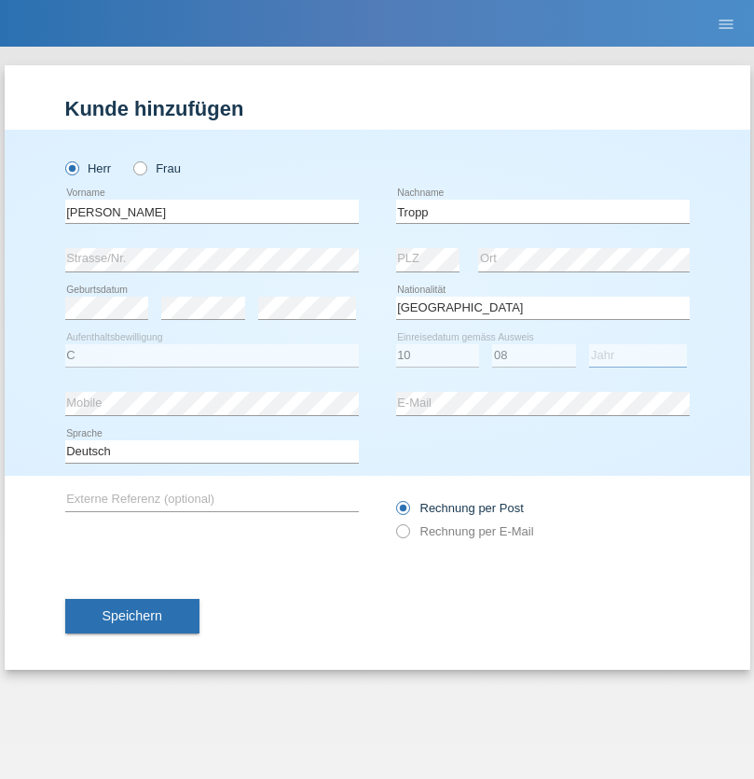
select select "2021"
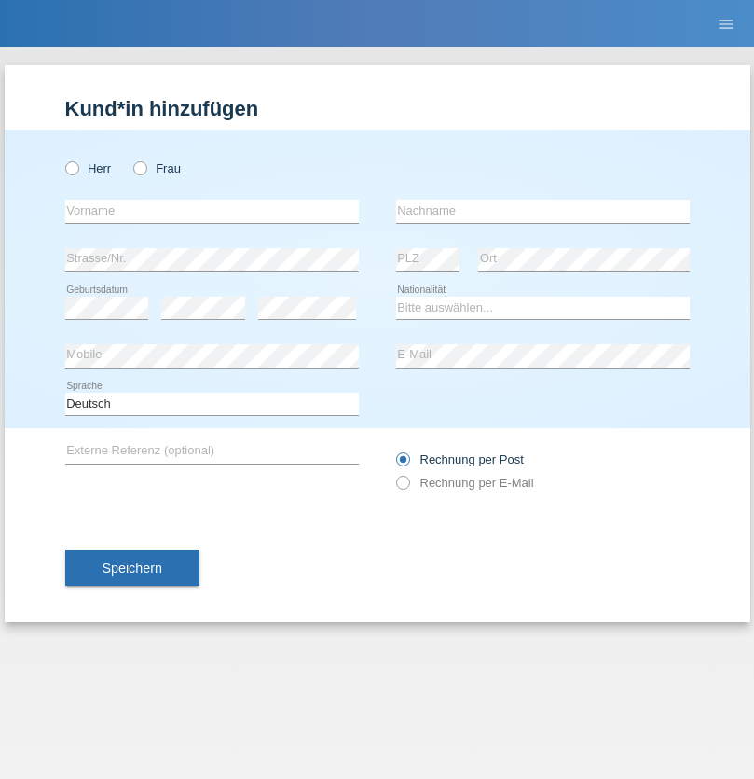
radio input "true"
click at [212, 211] on input "text" at bounding box center [212, 211] width 294 height 23
type input "[PERSON_NAME]"
click at [543, 211] on input "text" at bounding box center [543, 211] width 294 height 23
type input "Ringle"
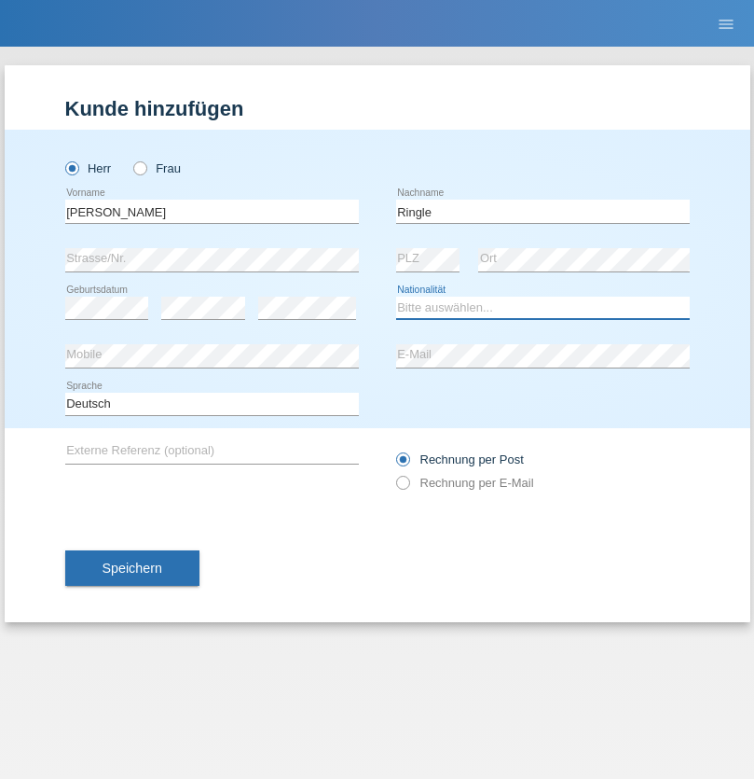
select select "DE"
select select "C"
select select "06"
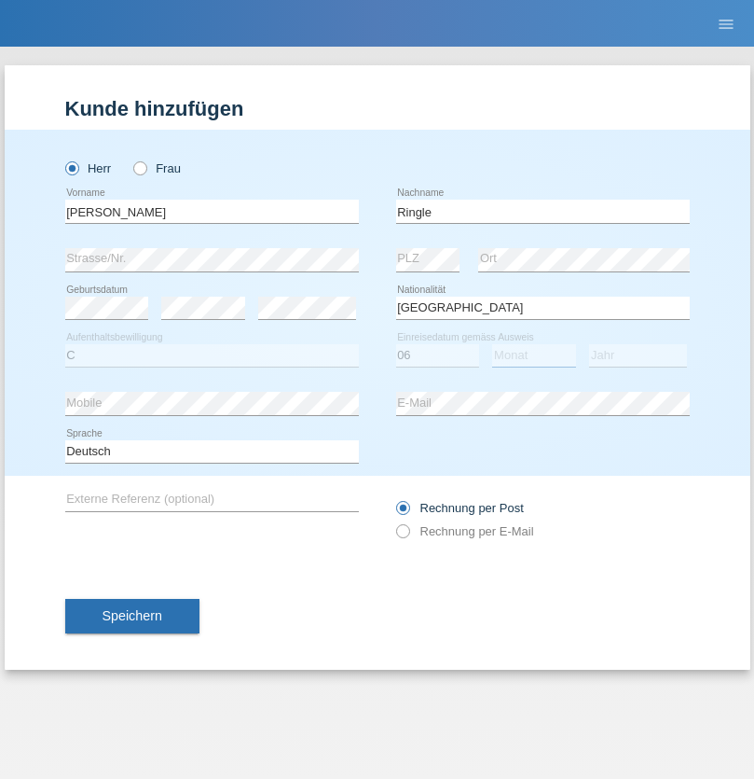
select select "01"
select select "2021"
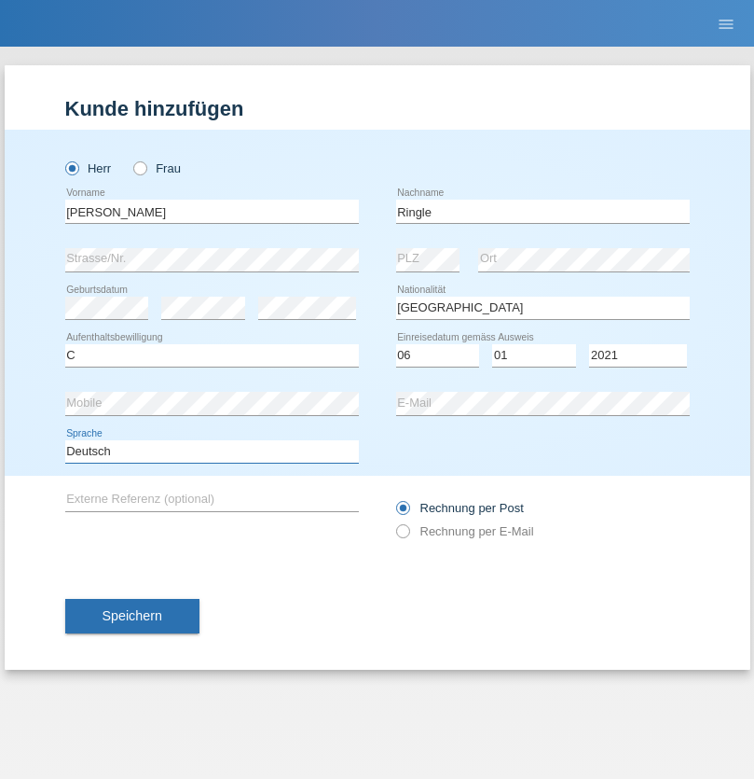
select select "en"
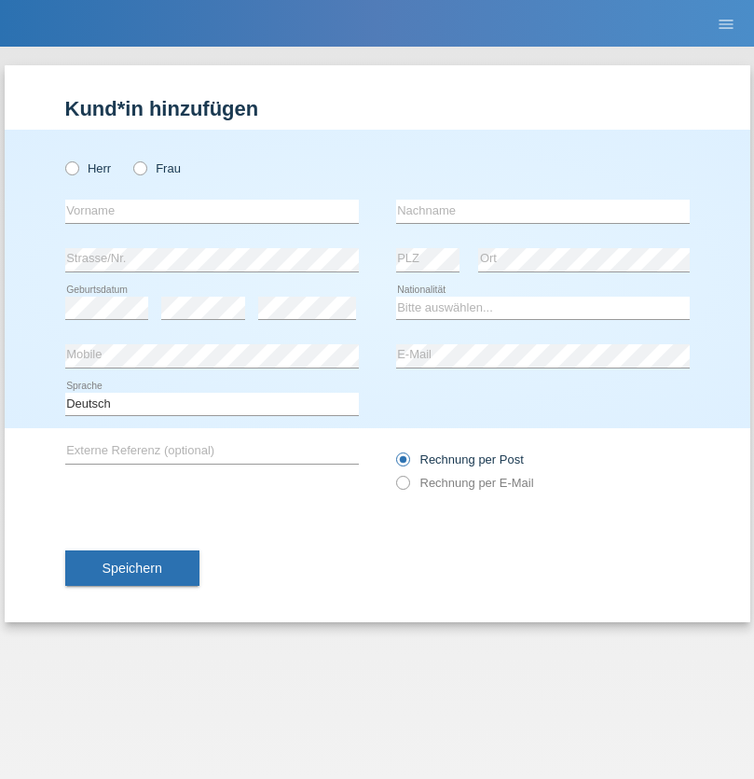
radio input "true"
click at [212, 211] on input "text" at bounding box center [212, 211] width 294 height 23
type input "Junior"
click at [543, 211] on input "text" at bounding box center [543, 211] width 294 height 23
type input "Mauricio"
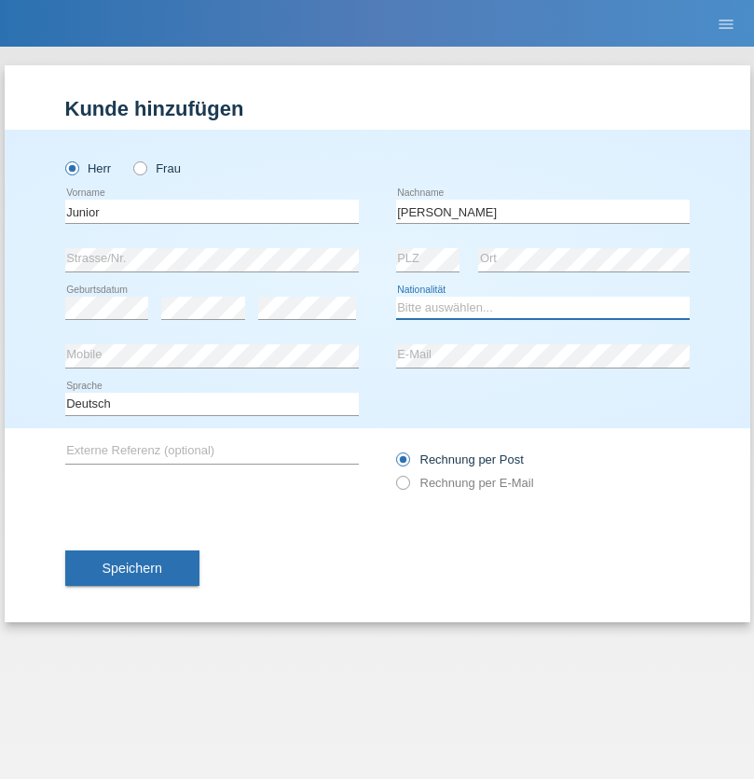
select select "CH"
radio input "true"
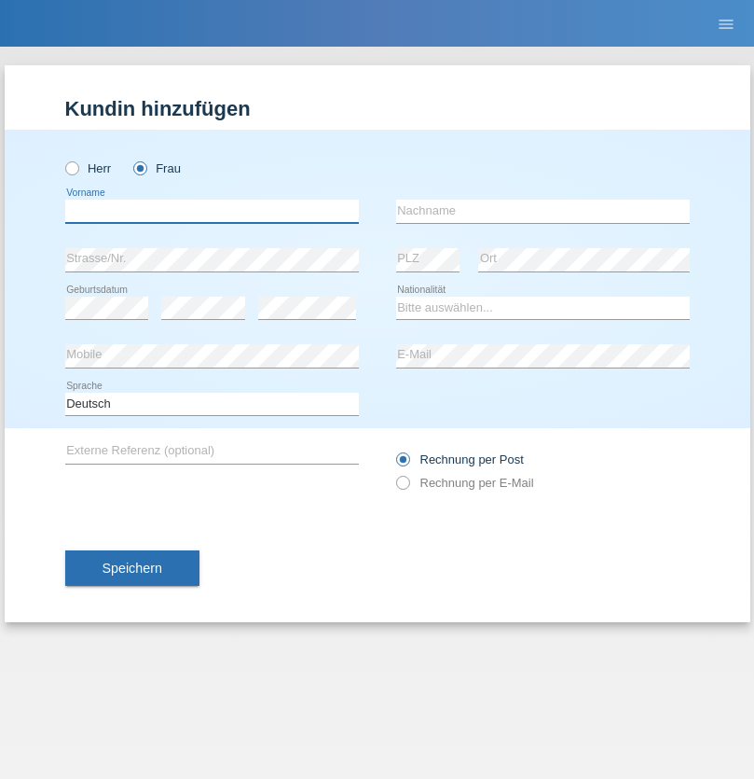
click at [212, 211] on input "text" at bounding box center [212, 211] width 294 height 23
type input "[PERSON_NAME] [PERSON_NAME]"
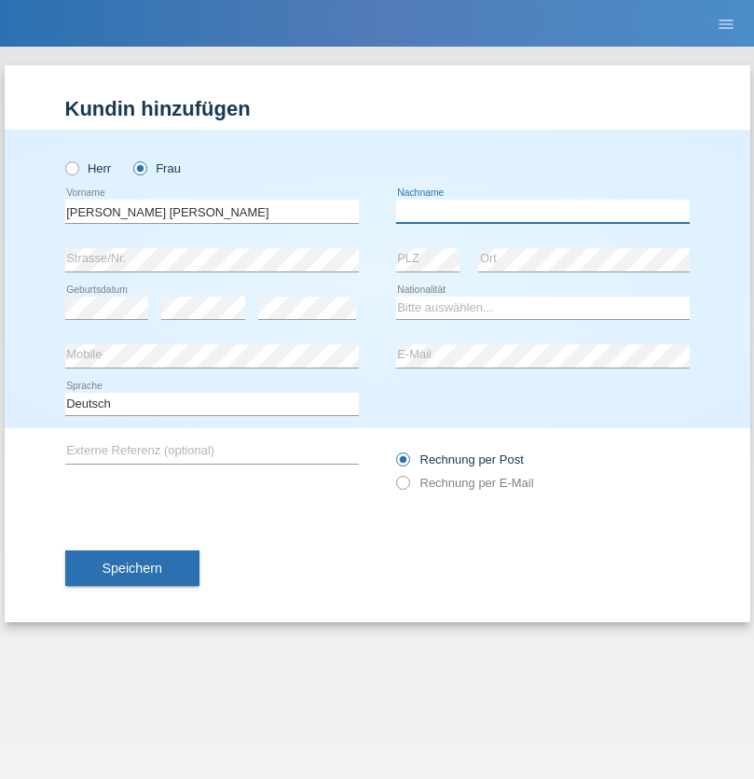
click at [543, 211] on input "text" at bounding box center [543, 211] width 294 height 23
type input "Knusel [PERSON_NAME]"
select select "CH"
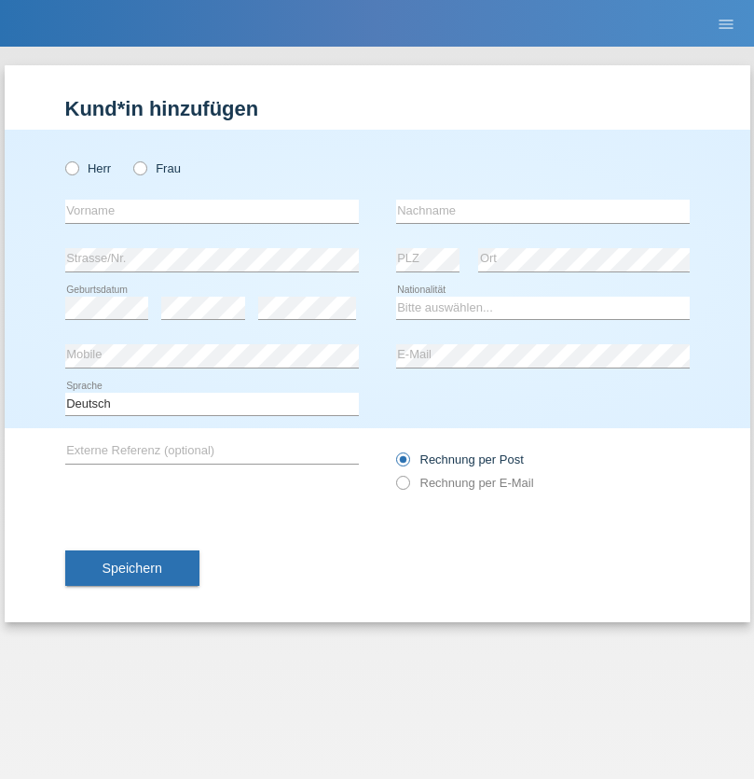
radio input "true"
click at [212, 211] on input "text" at bounding box center [212, 211] width 294 height 23
type input "[PERSON_NAME]"
click at [543, 211] on input "text" at bounding box center [543, 211] width 294 height 23
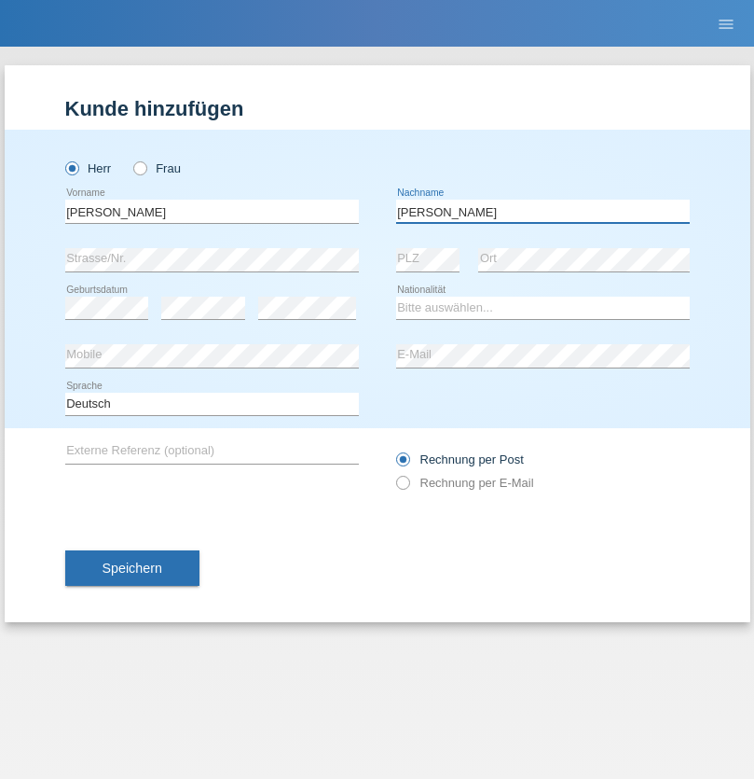
type input "[PERSON_NAME]"
select select "XK"
select select "C"
select select "08"
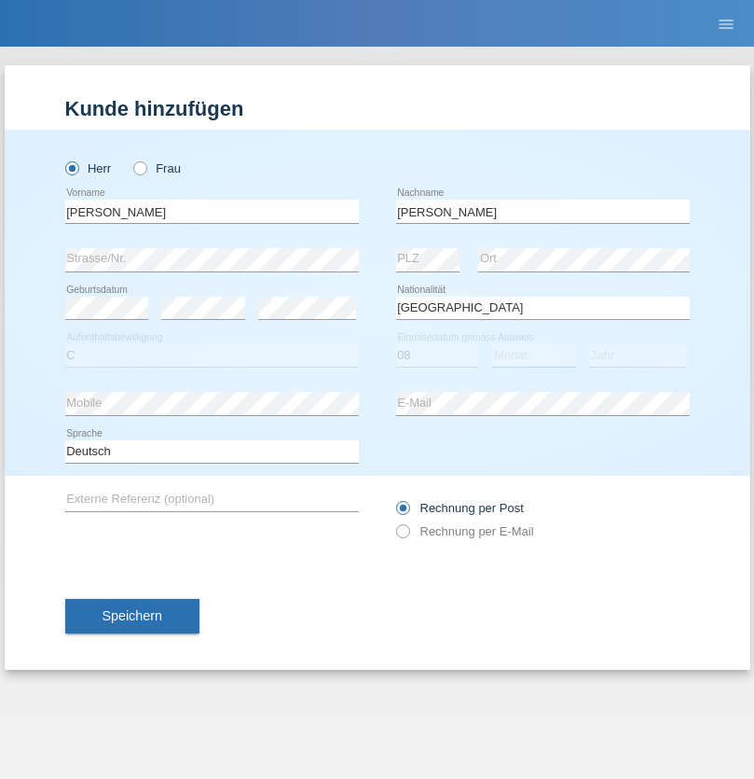
select select "02"
select select "1979"
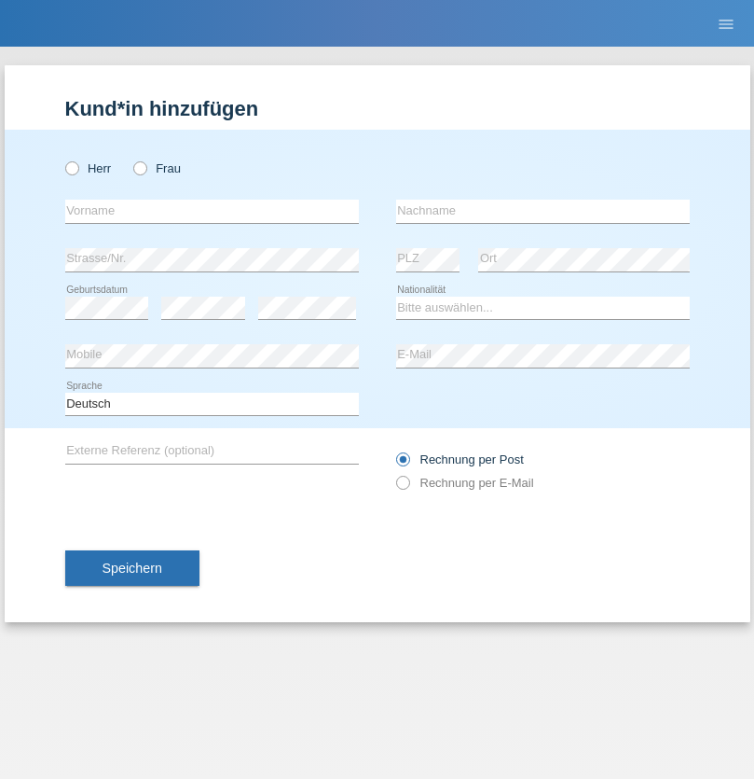
radio input "true"
click at [212, 211] on input "text" at bounding box center [212, 211] width 294 height 23
type input "[PERSON_NAME]"
click at [543, 211] on input "text" at bounding box center [543, 211] width 294 height 23
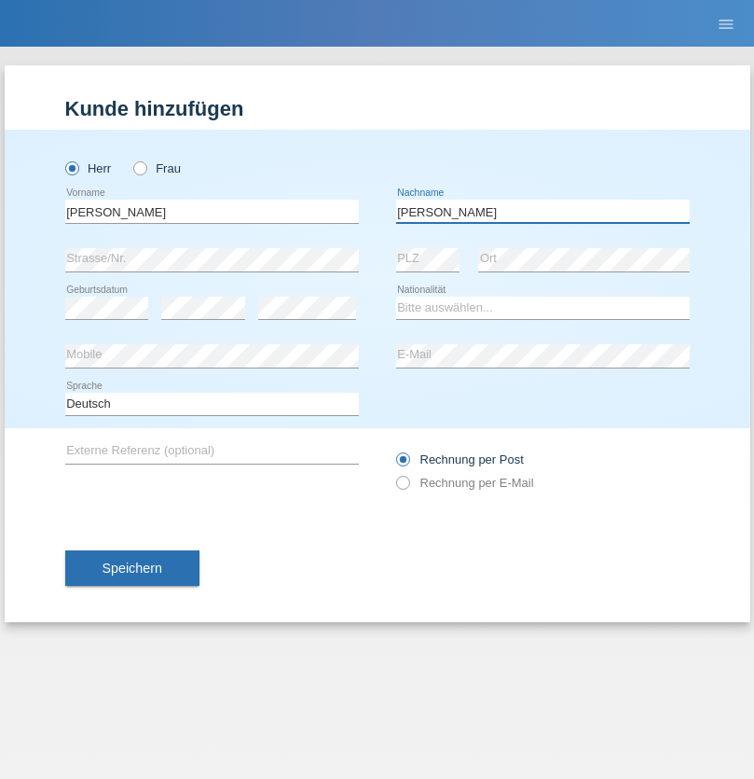
type input "[PERSON_NAME]"
select select "CH"
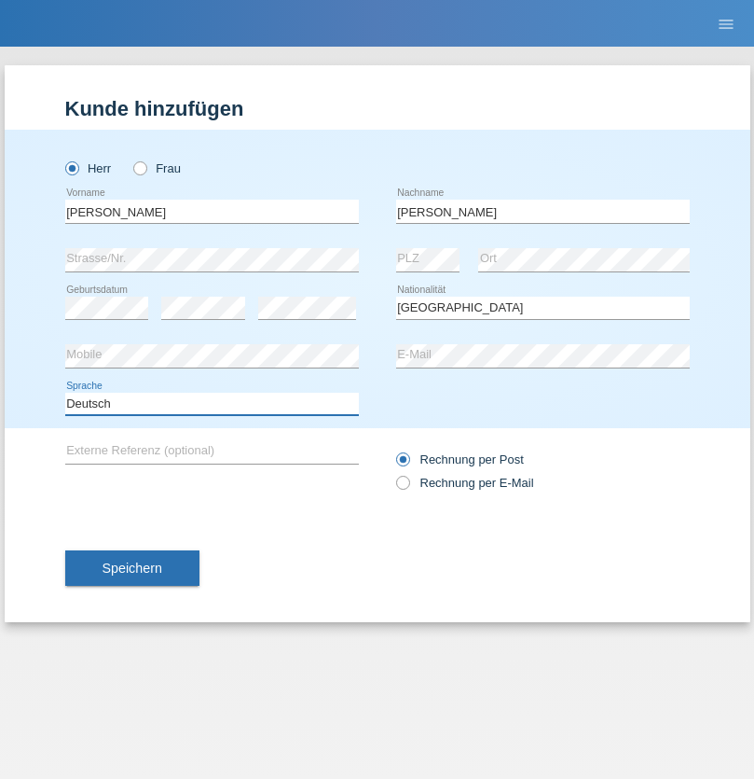
select select "en"
